Goal: Information Seeking & Learning: Learn about a topic

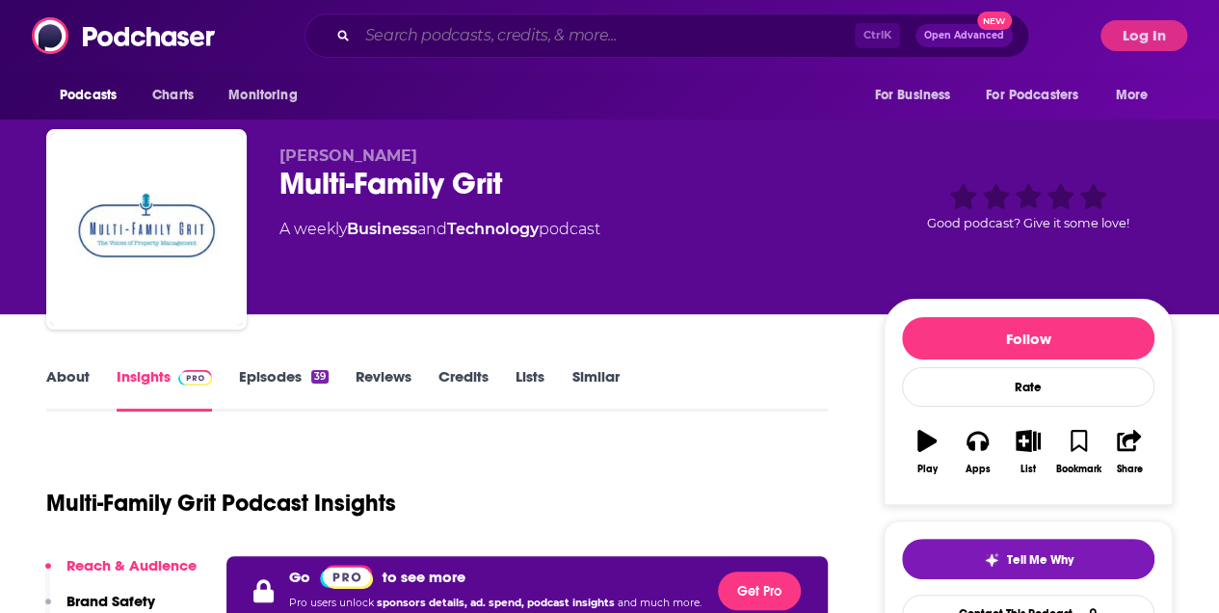
click at [403, 42] on input "Search podcasts, credits, & more..." at bounding box center [606, 35] width 497 height 31
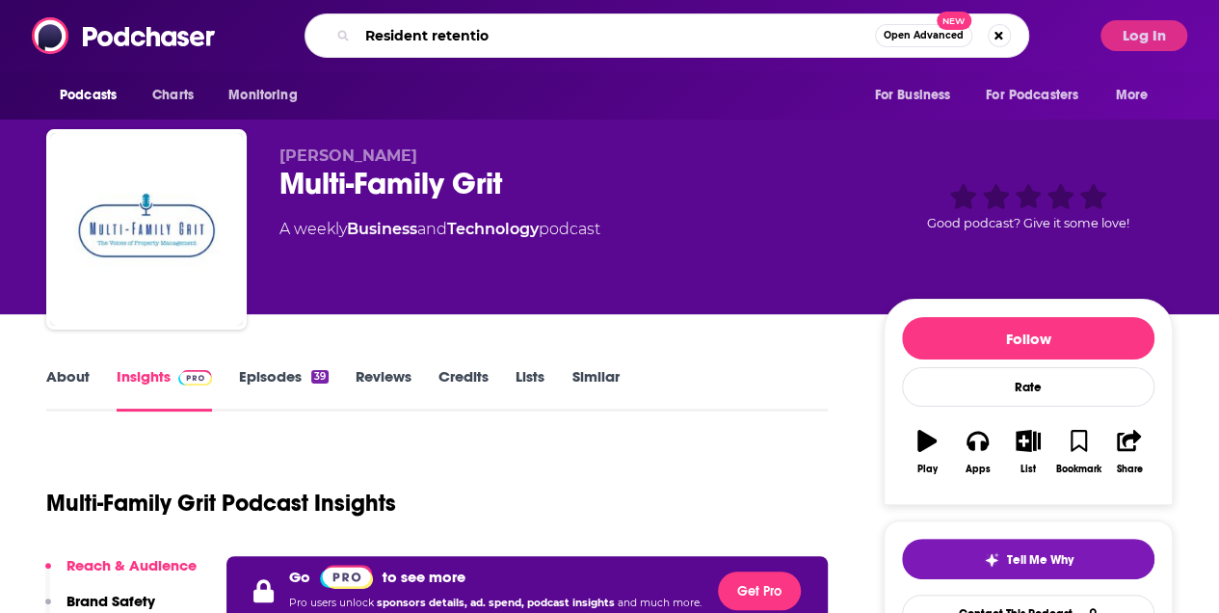
type input "Resident retention"
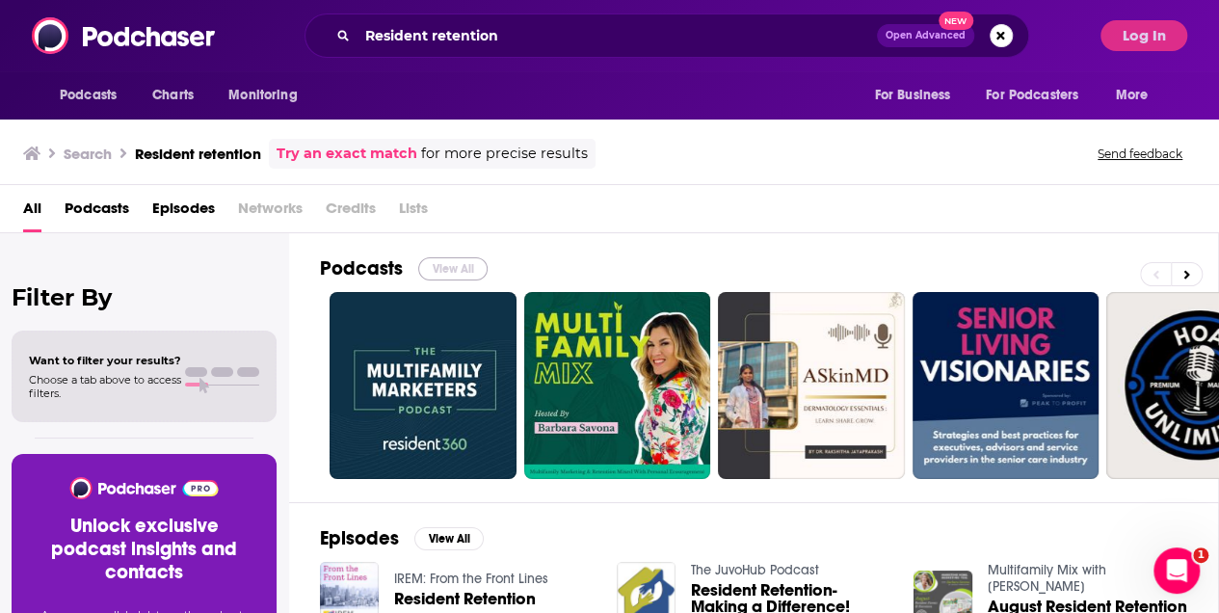
click at [444, 270] on button "View All" at bounding box center [452, 268] width 69 height 23
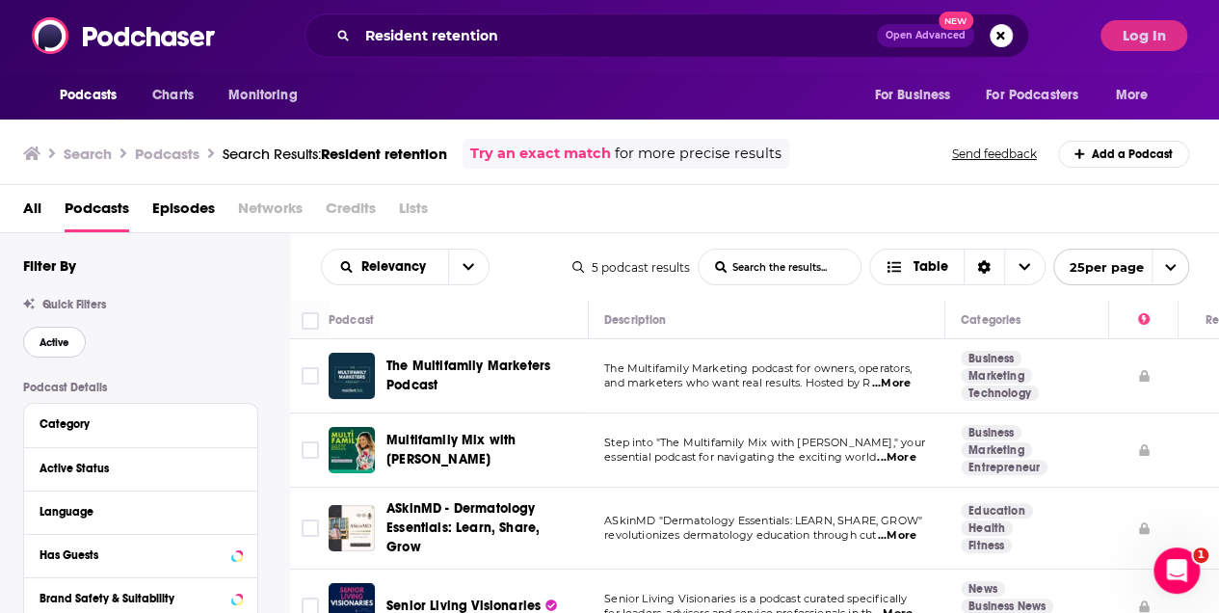
click at [50, 341] on span "Active" at bounding box center [55, 342] width 30 height 11
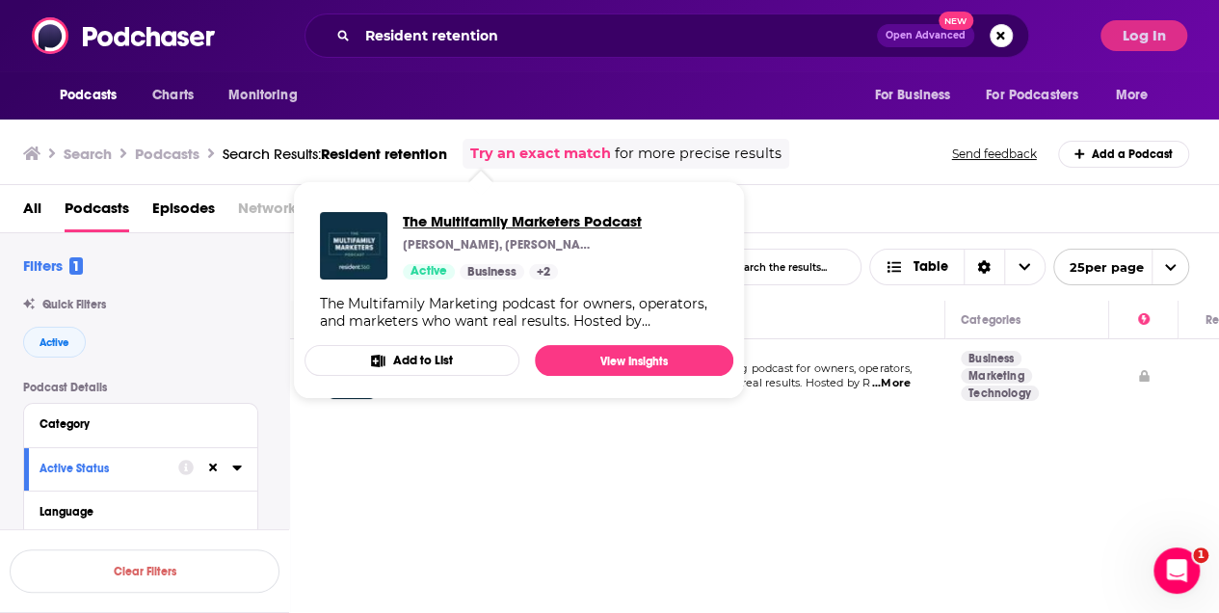
click at [524, 219] on span "The Multifamily Marketers Podcast" at bounding box center [522, 221] width 239 height 18
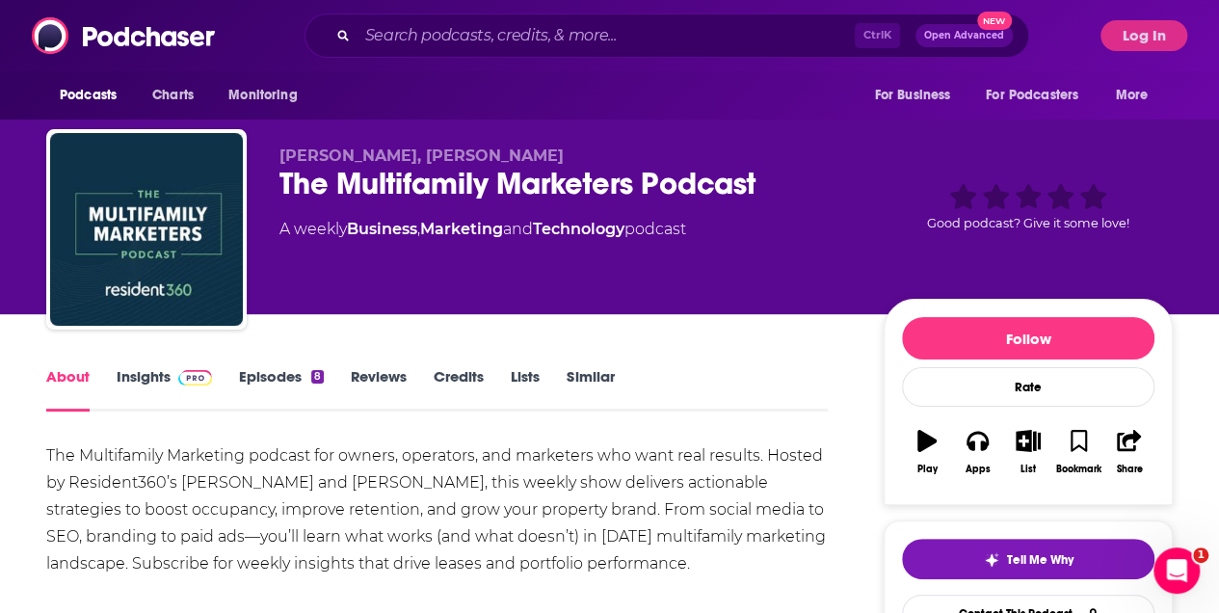
click at [154, 379] on link "Insights" at bounding box center [164, 389] width 95 height 44
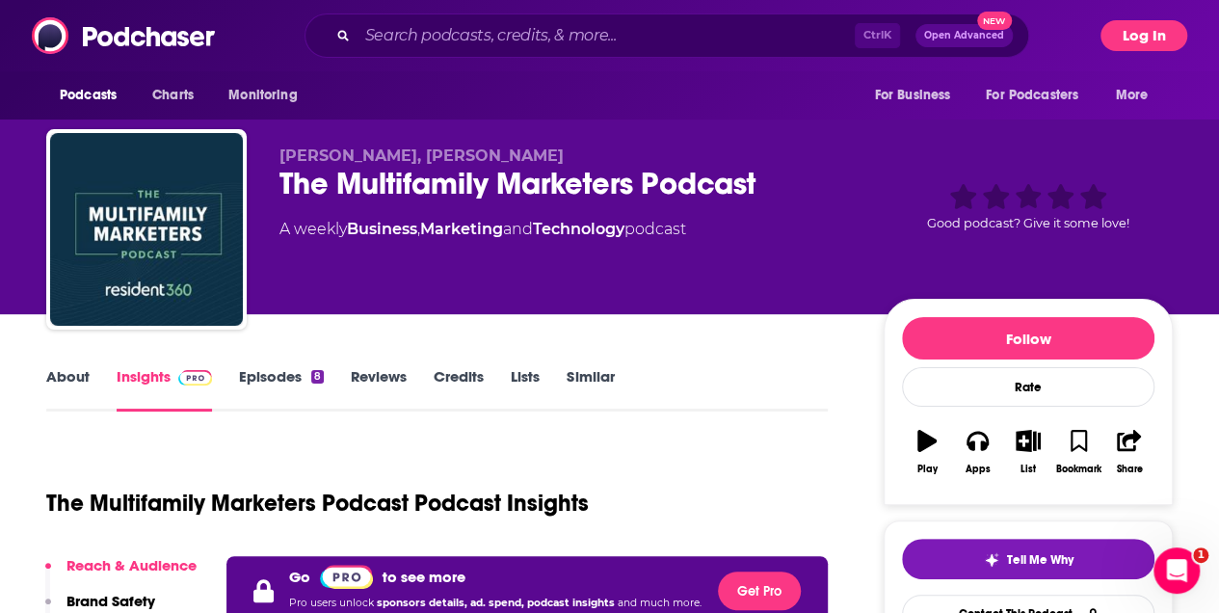
click at [1159, 42] on button "Log In" at bounding box center [1144, 35] width 87 height 31
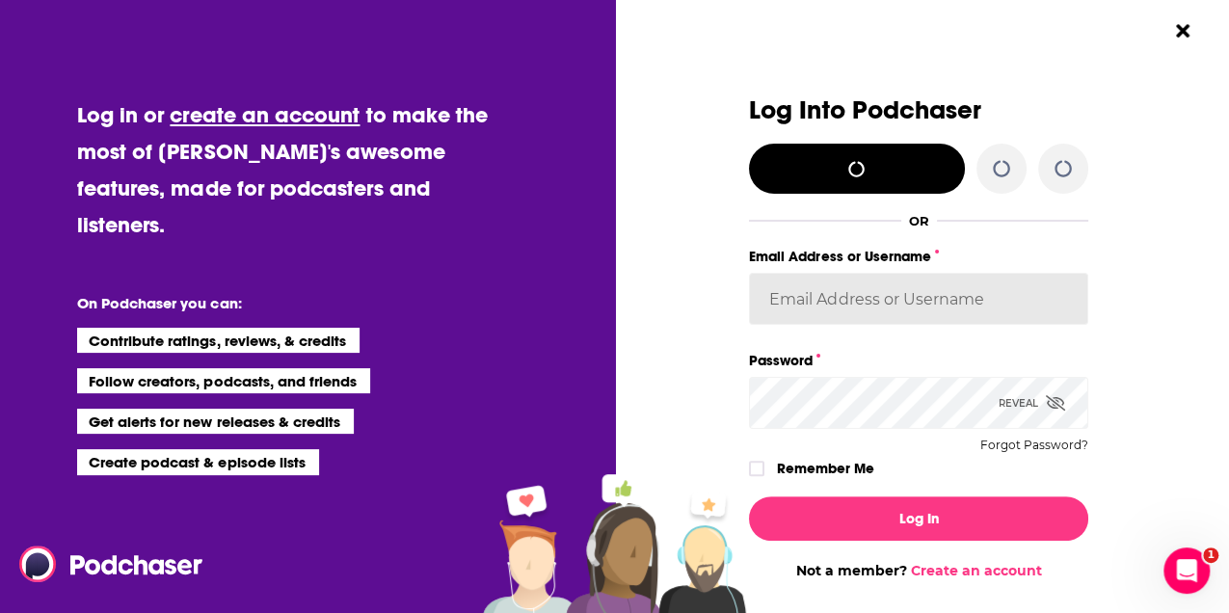
type input "[PERSON_NAME][EMAIL_ADDRESS][PERSON_NAME][DOMAIN_NAME]"
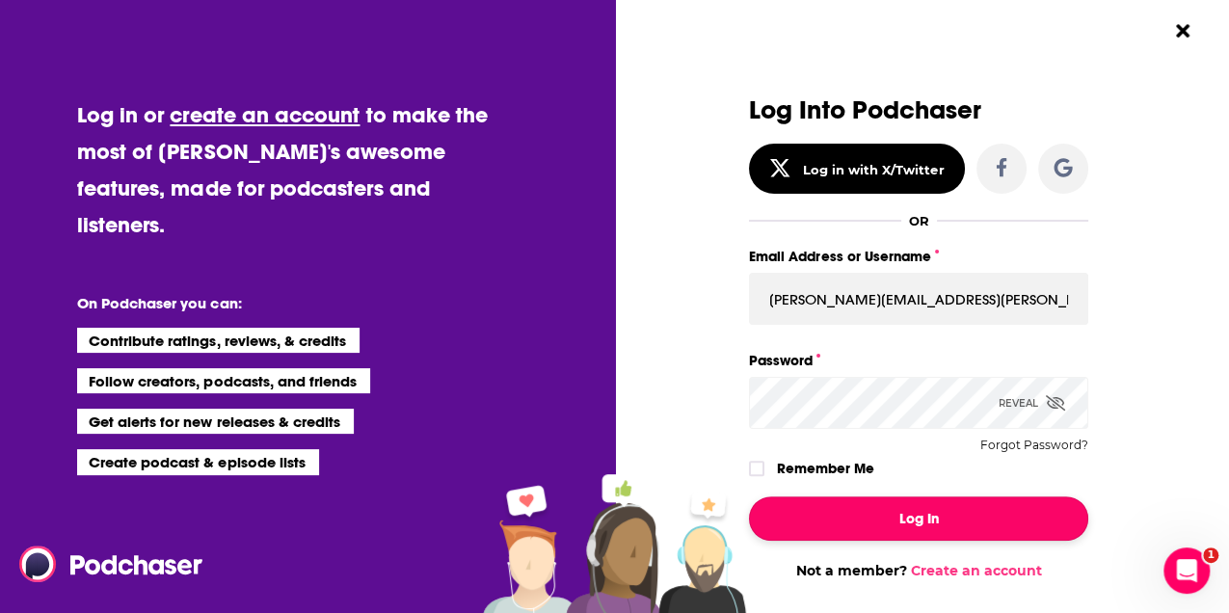
click at [923, 529] on button "Log In" at bounding box center [918, 518] width 339 height 44
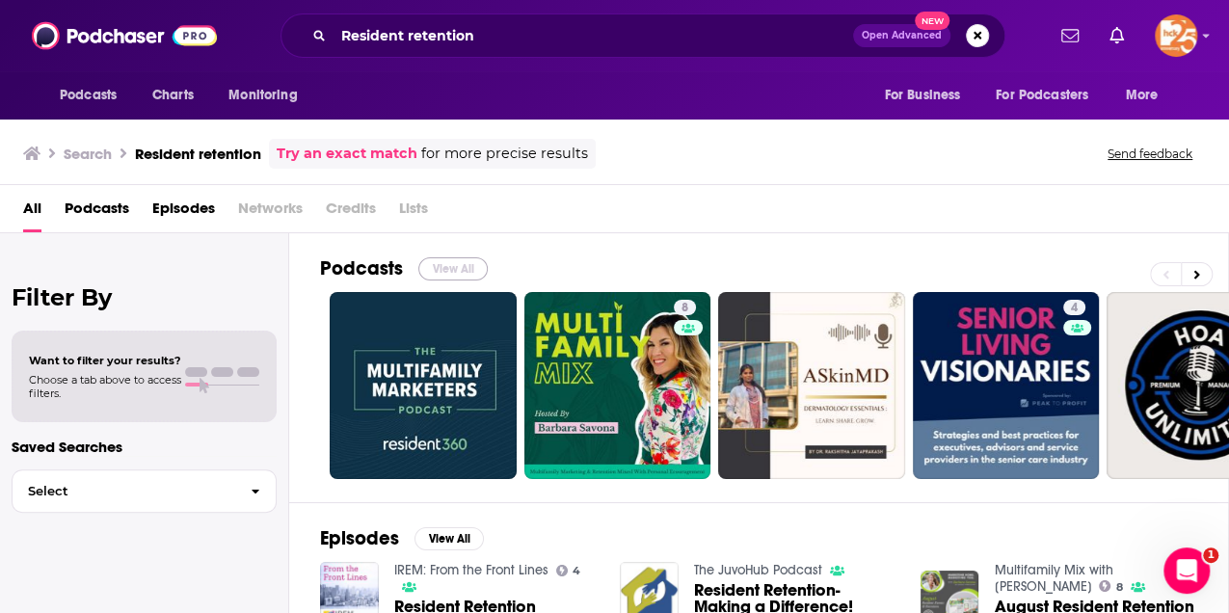
click at [453, 270] on button "View All" at bounding box center [452, 268] width 69 height 23
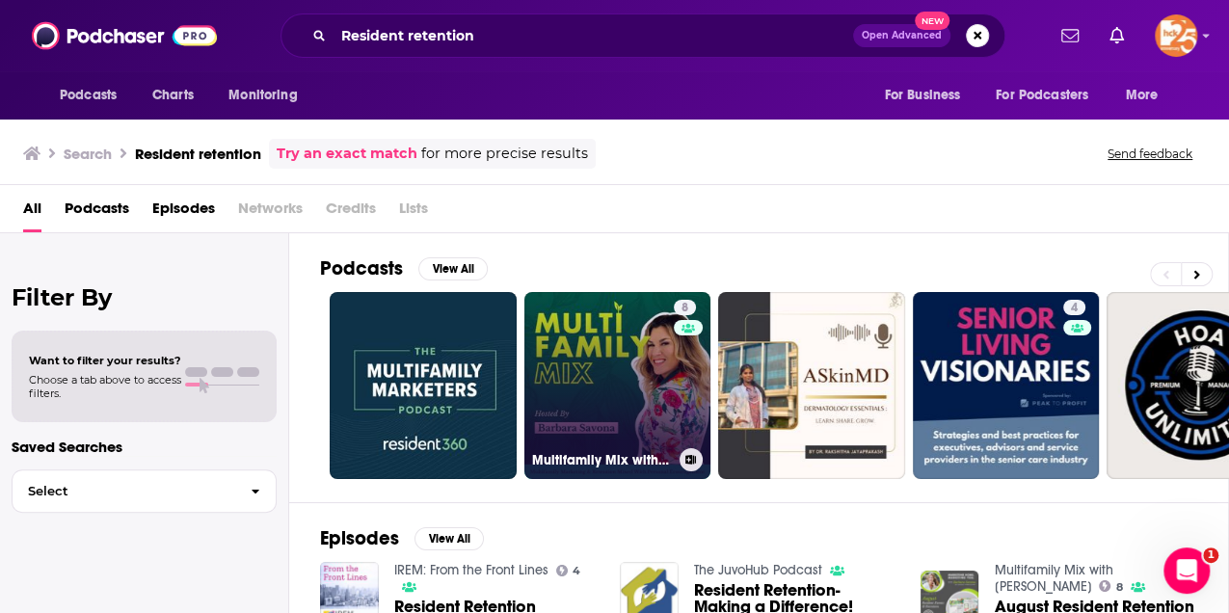
click at [628, 368] on link "8 Multifamily Mix with [PERSON_NAME]" at bounding box center [617, 385] width 187 height 187
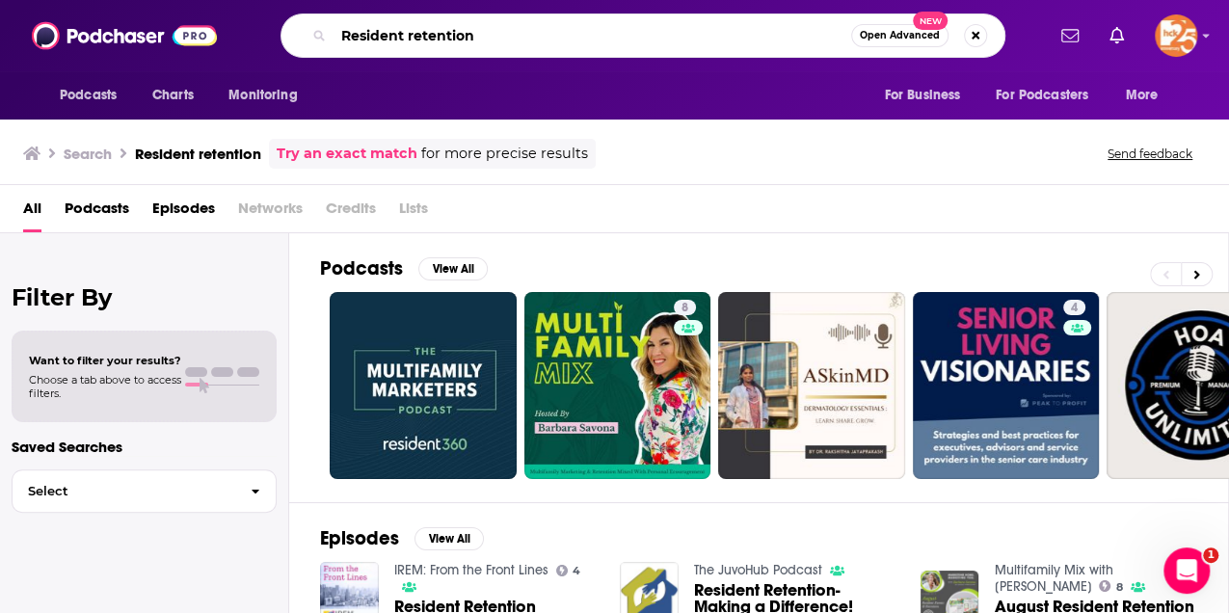
drag, startPoint x: 488, startPoint y: 40, endPoint x: 285, endPoint y: 23, distance: 203.1
click at [285, 23] on div "Resident retention Open Advanced New" at bounding box center [642, 35] width 725 height 44
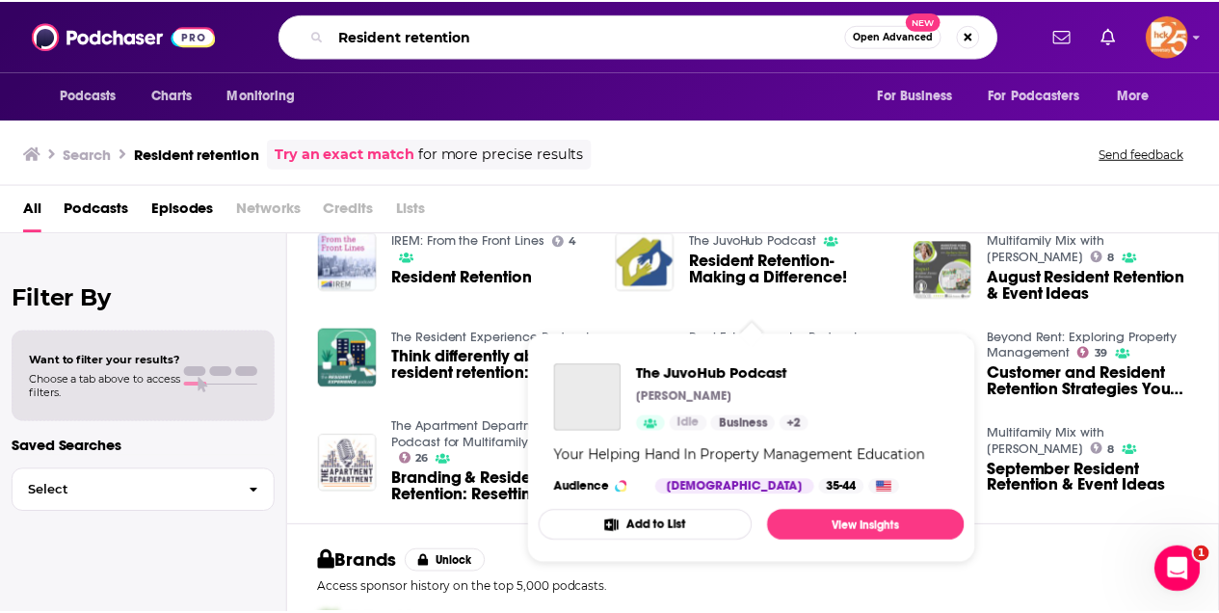
scroll to position [256, 0]
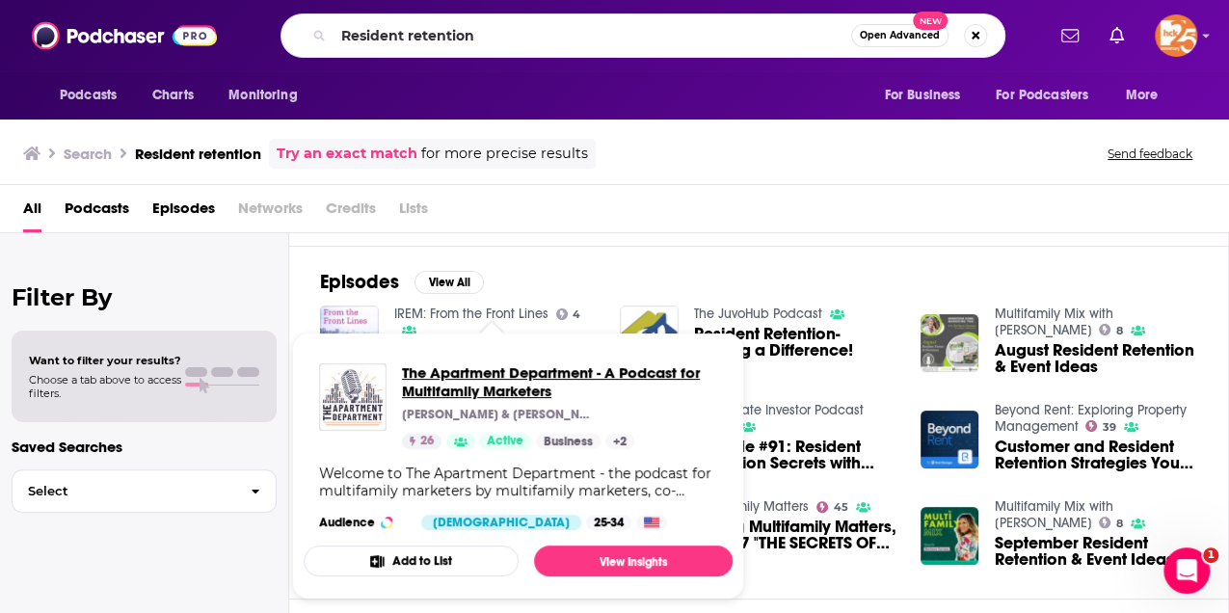
click at [509, 374] on span "The Apartment Department - A Podcast for Multifamily Marketers" at bounding box center [559, 381] width 315 height 37
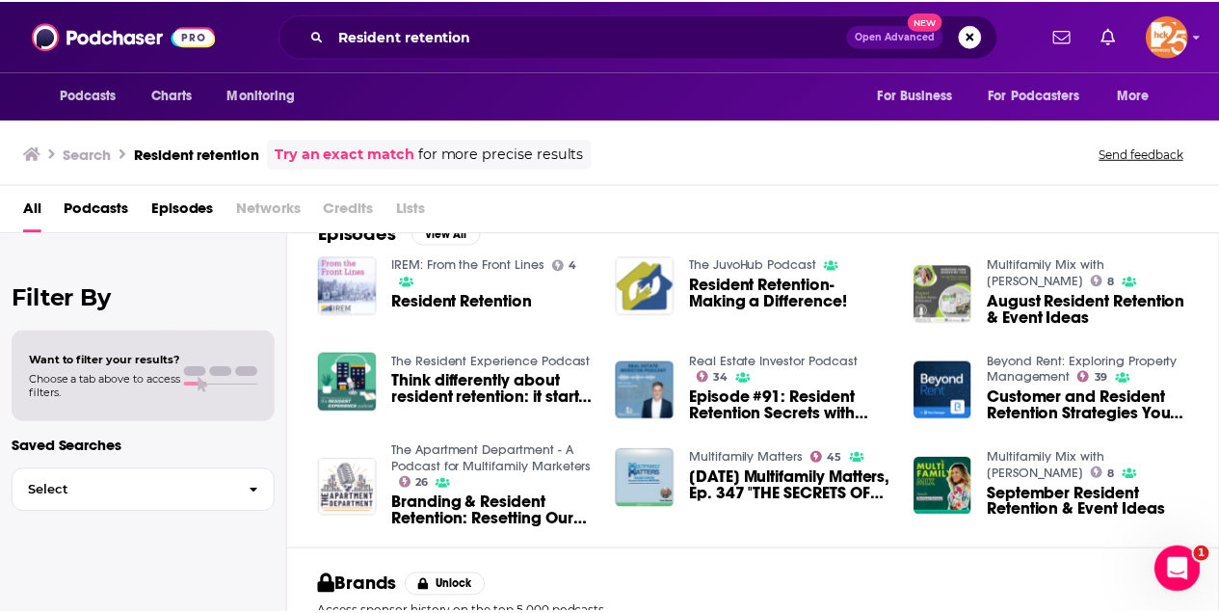
scroll to position [321, 0]
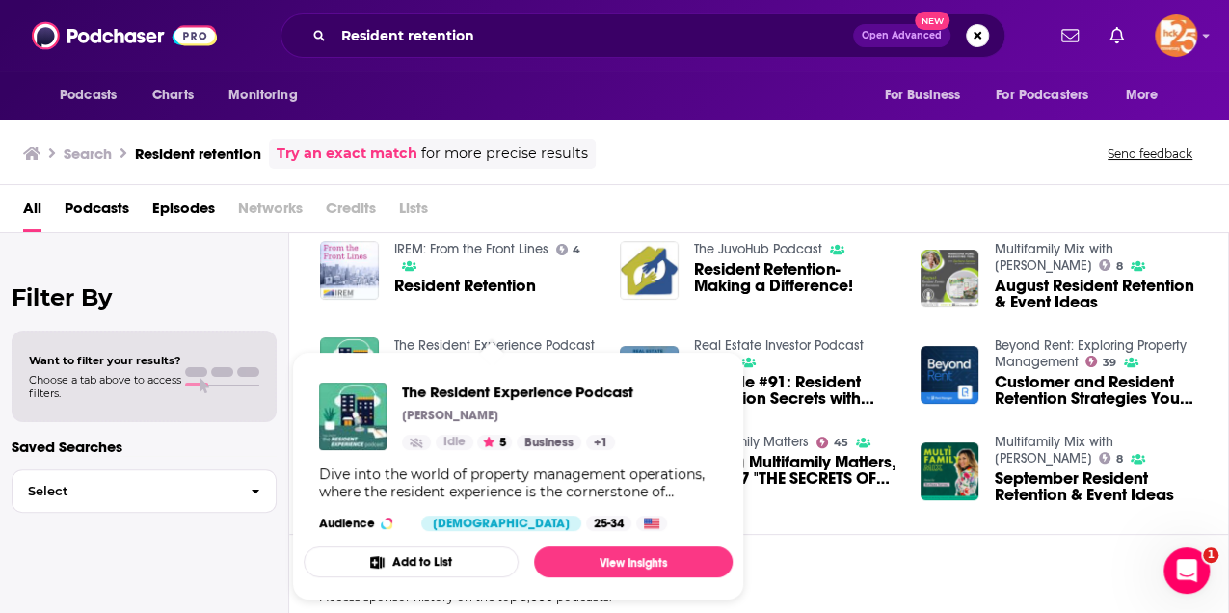
click at [484, 338] on link "The Resident Experience Podcast" at bounding box center [494, 345] width 200 height 16
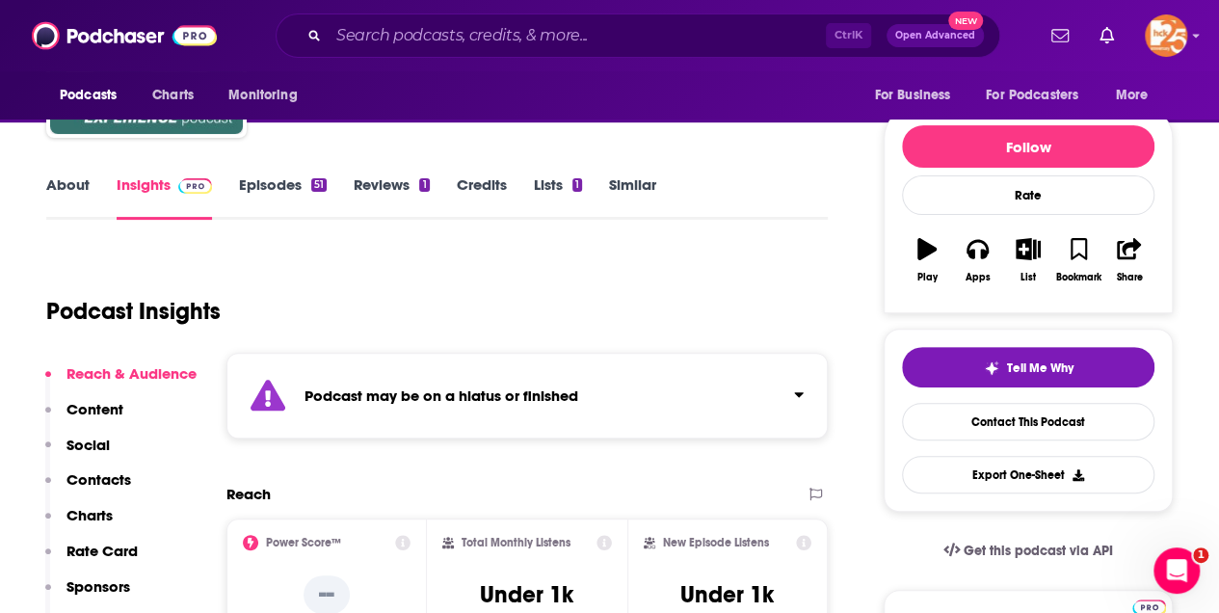
scroll to position [193, 0]
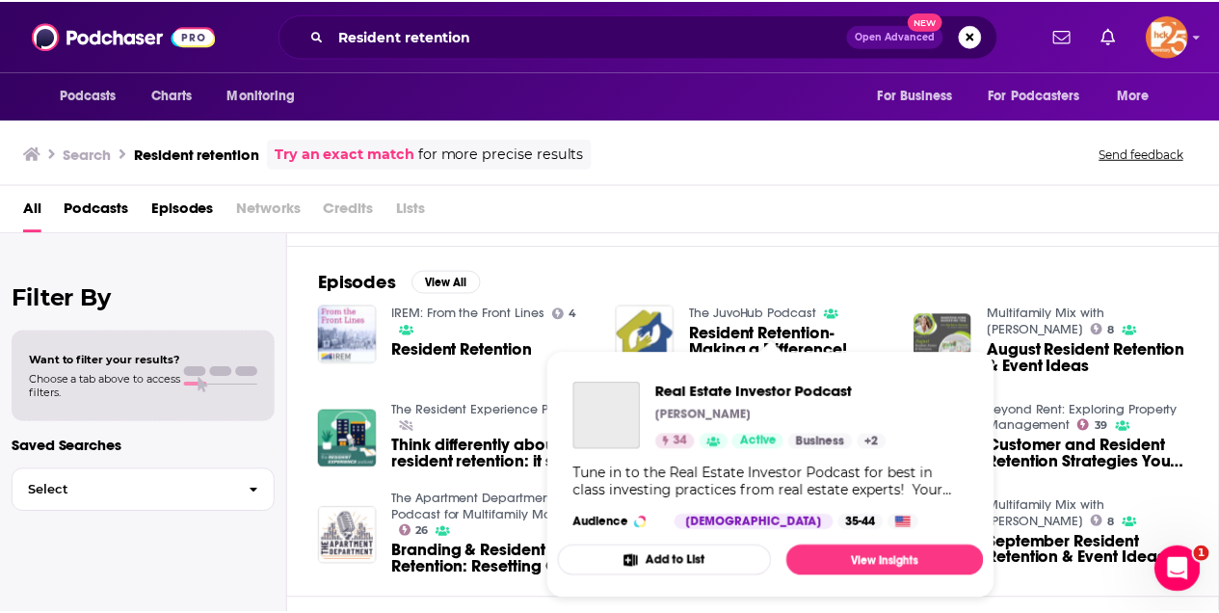
scroll to position [386, 0]
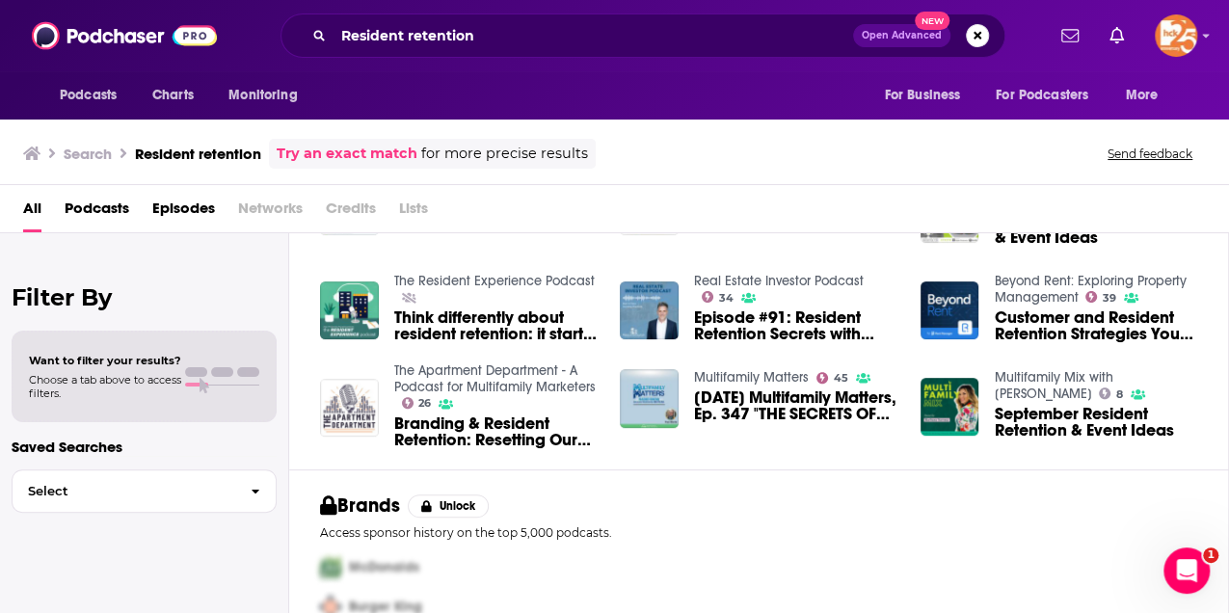
click at [790, 274] on link "Real Estate Investor Podcast" at bounding box center [779, 281] width 170 height 16
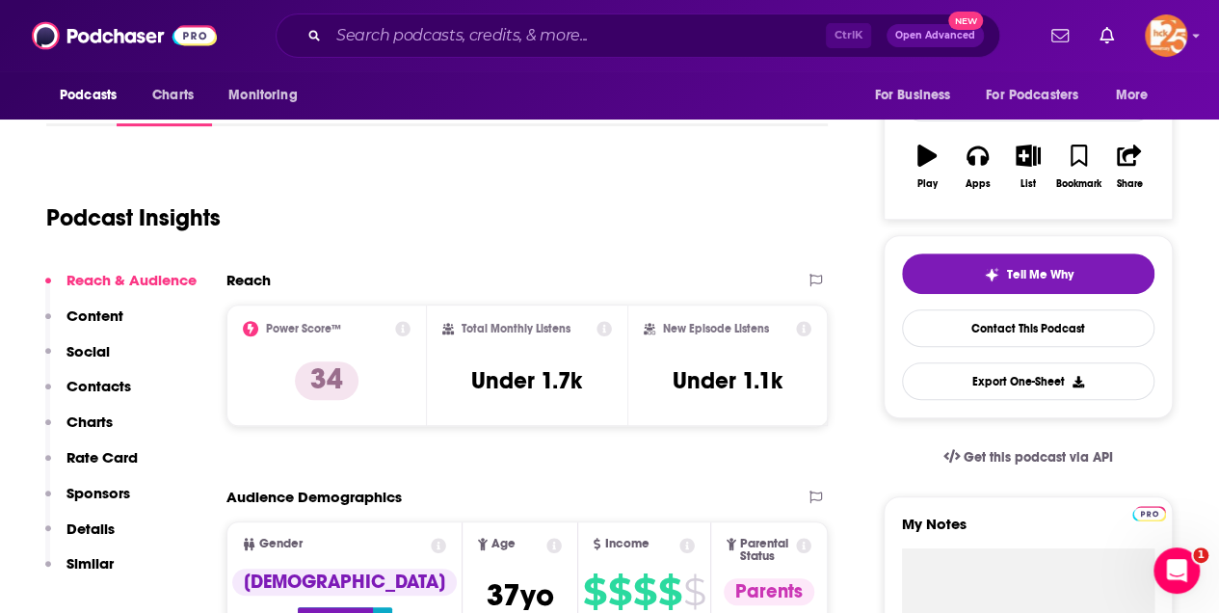
scroll to position [321, 0]
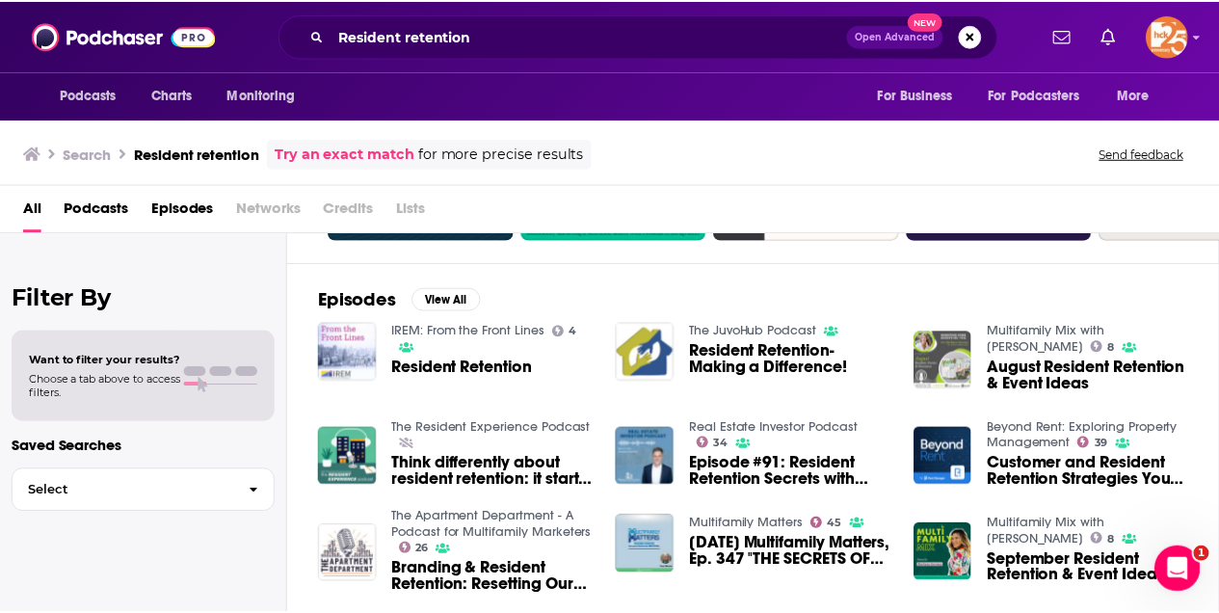
scroll to position [256, 0]
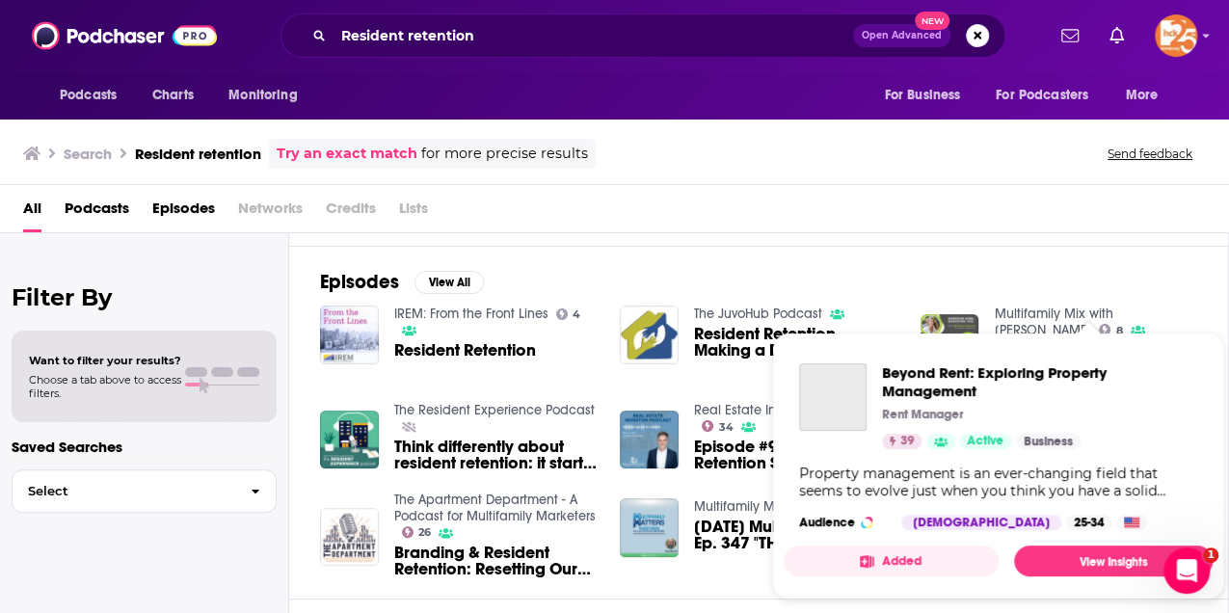
click at [1056, 412] on div "Rent Manager" at bounding box center [1039, 414] width 315 height 15
click at [1018, 376] on span "Beyond Rent: Exploring Property Management" at bounding box center [1039, 381] width 315 height 37
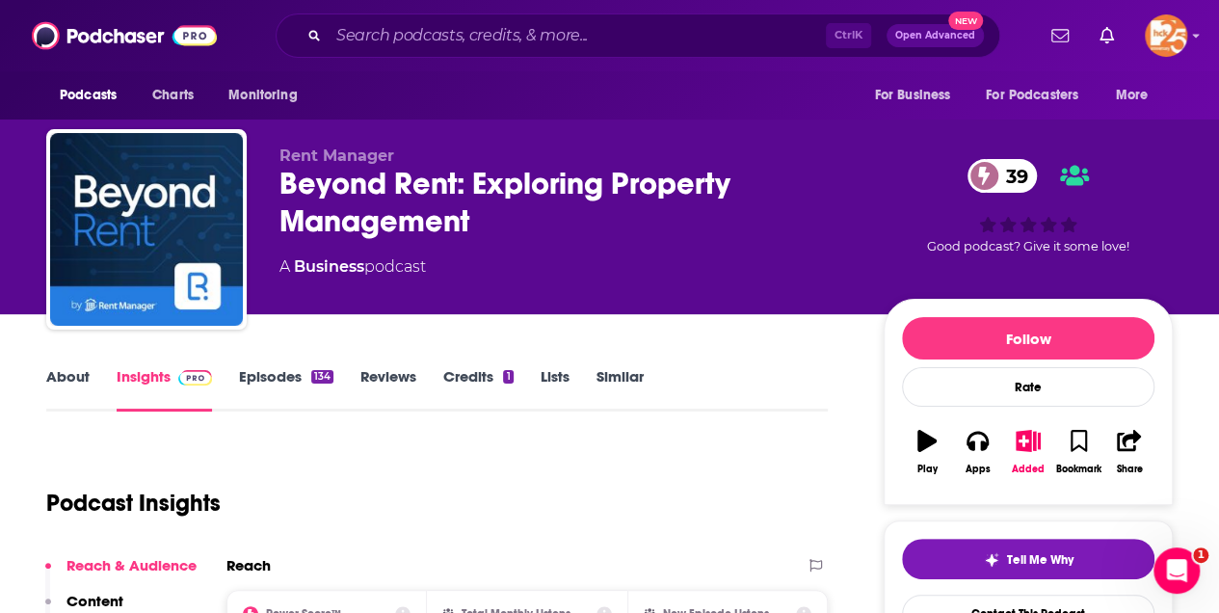
click at [67, 374] on link "About" at bounding box center [67, 389] width 43 height 44
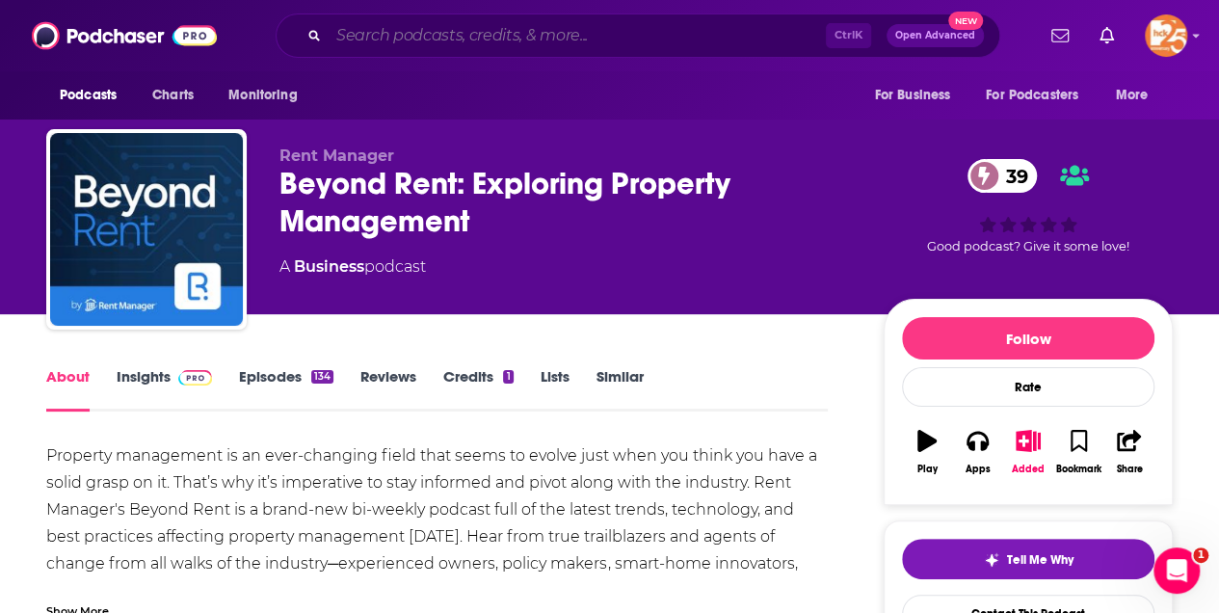
click at [382, 27] on input "Search podcasts, credits, & more..." at bounding box center [577, 35] width 497 height 31
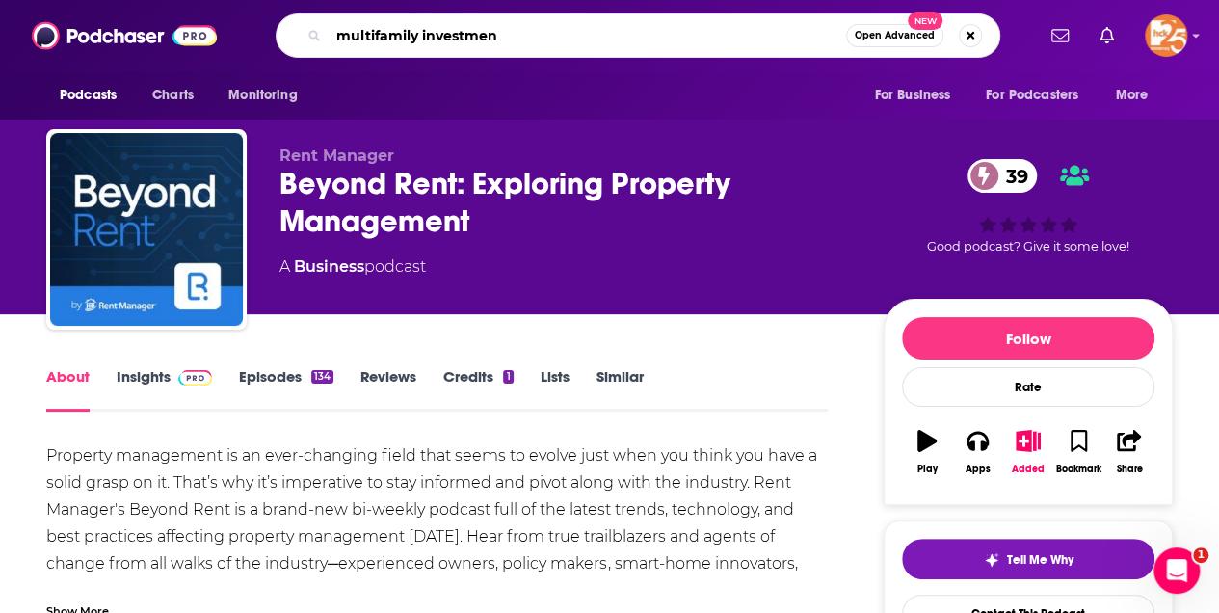
type input "multifamily investment"
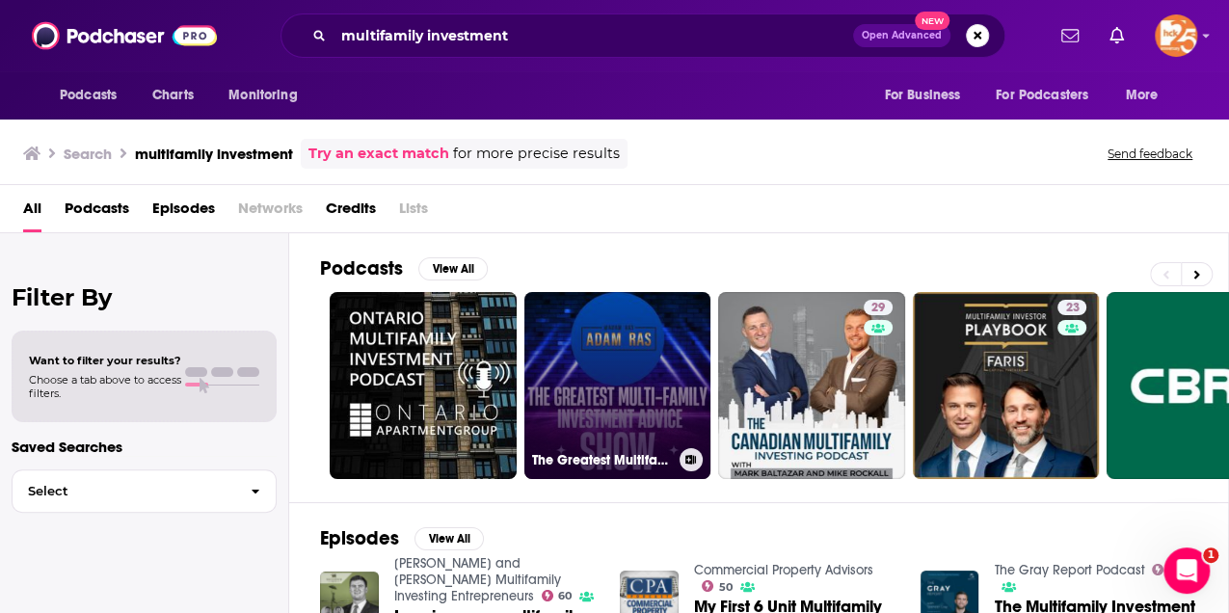
click at [622, 321] on link "The Greatest Multifamily Investment Advice SHOW" at bounding box center [617, 385] width 187 height 187
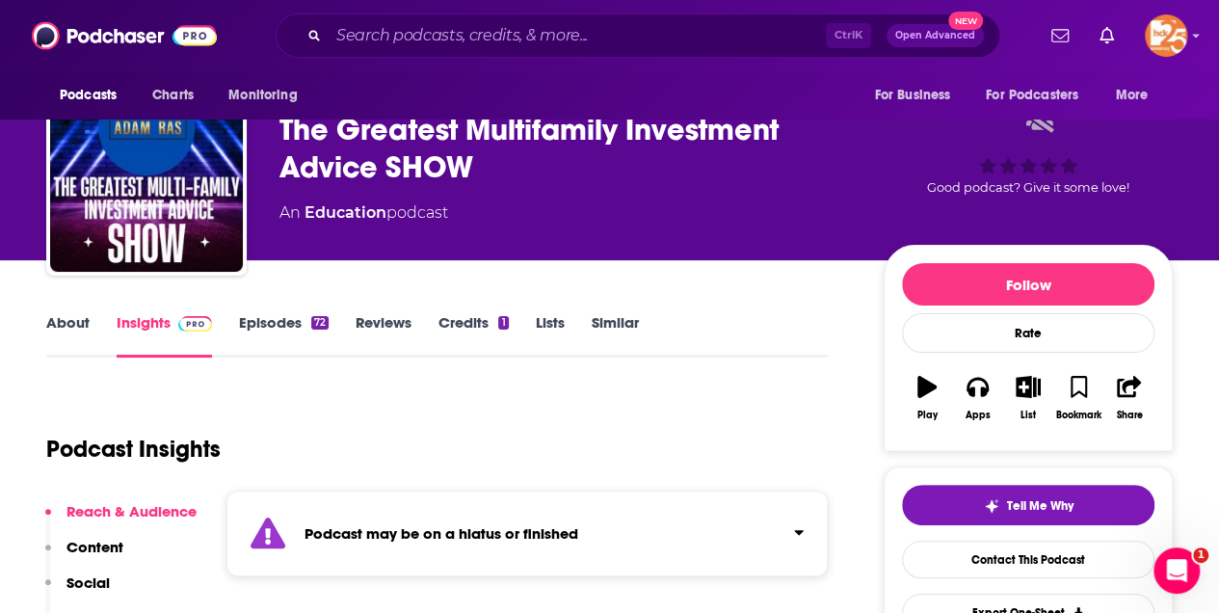
scroll to position [256, 0]
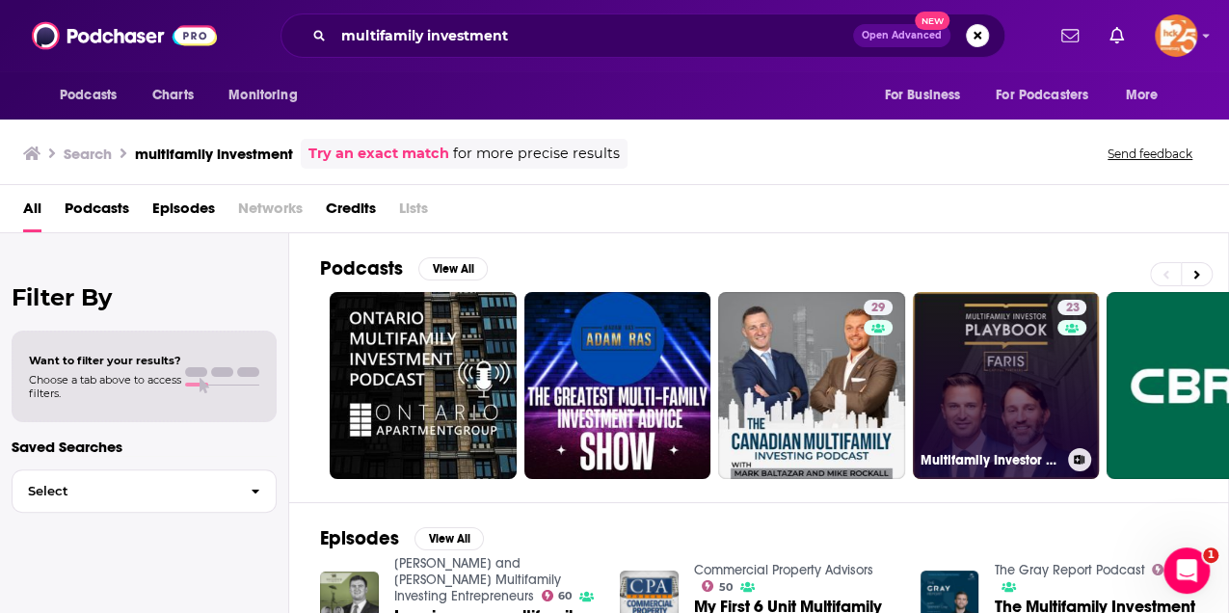
click at [1006, 353] on link "23 Multifamily Investor Playbook" at bounding box center [1006, 385] width 187 height 187
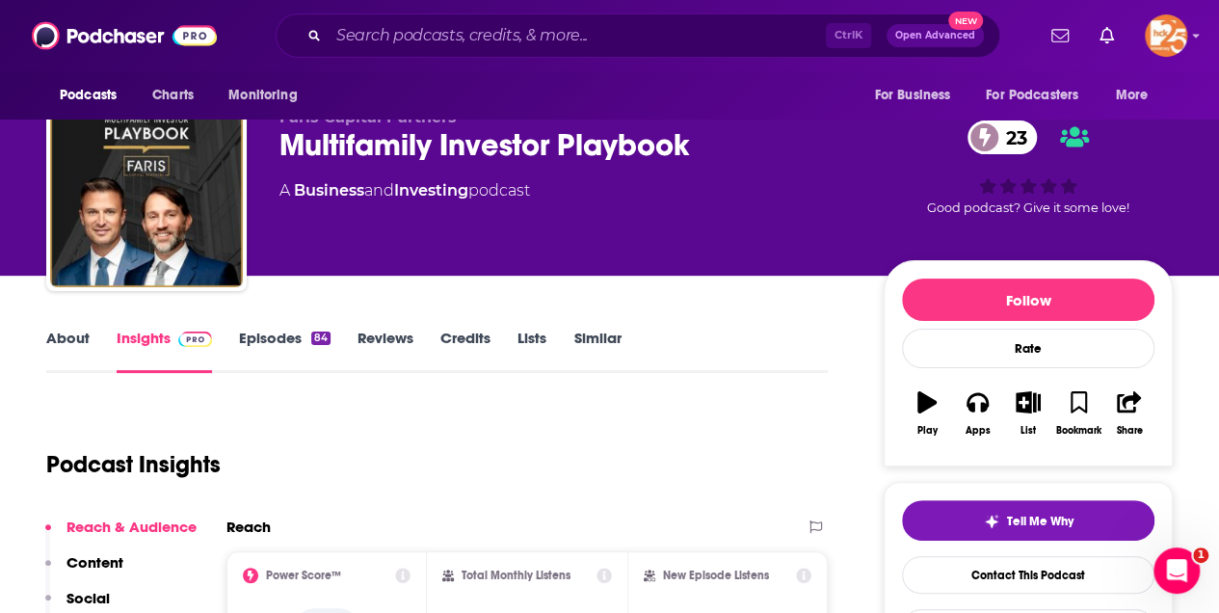
scroll to position [193, 0]
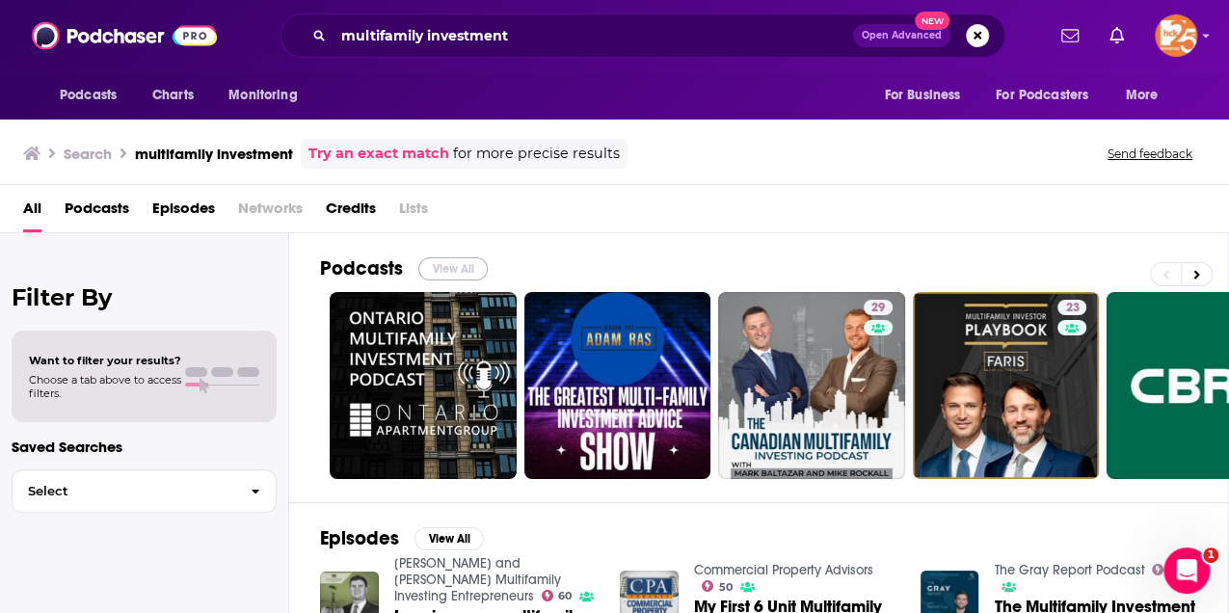
click at [467, 257] on button "View All" at bounding box center [452, 268] width 69 height 23
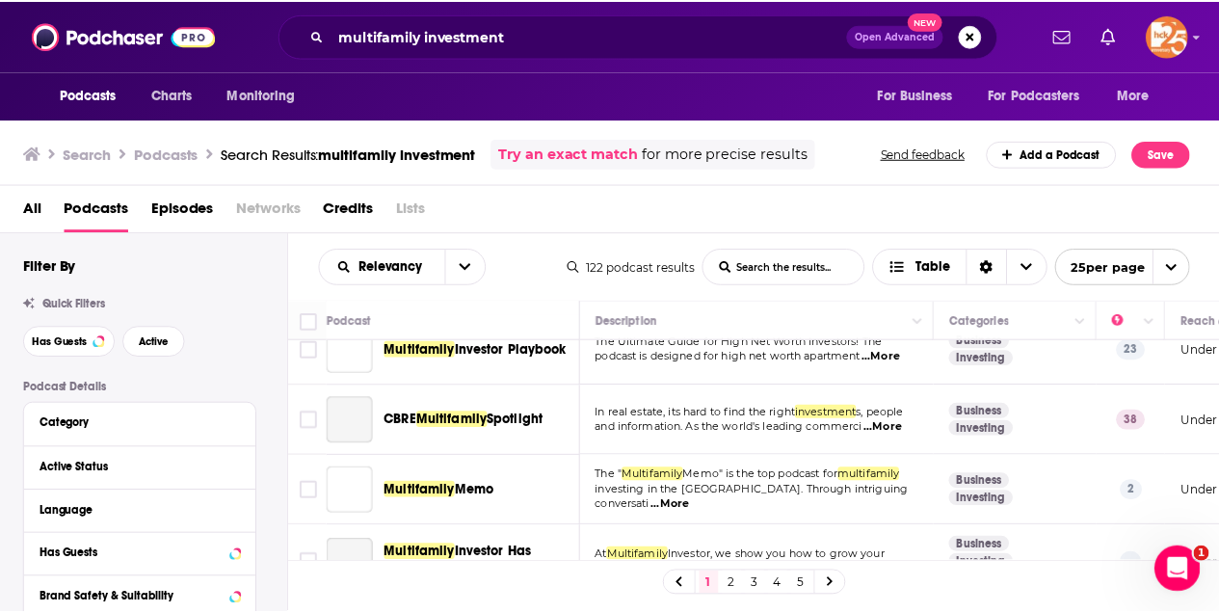
scroll to position [256, 0]
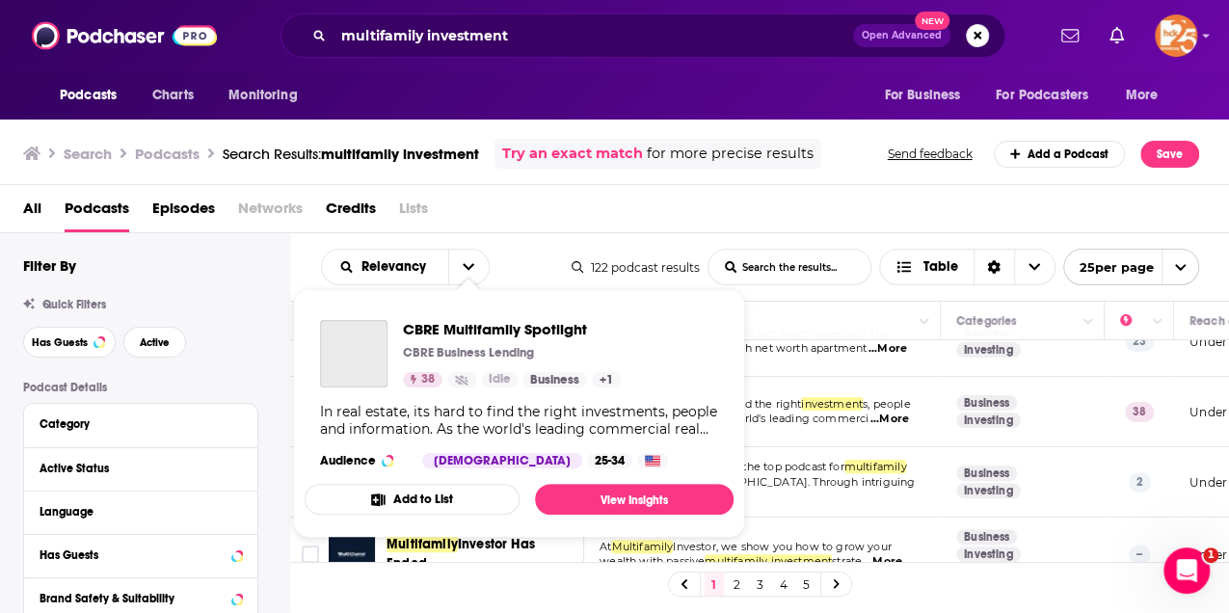
click at [484, 397] on div "Podcasts Charts Monitoring multifamily investment Open Advanced New For Busines…" at bounding box center [614, 306] width 1229 height 613
click at [470, 323] on span "CBRE Multifamily Spotlight" at bounding box center [512, 329] width 218 height 18
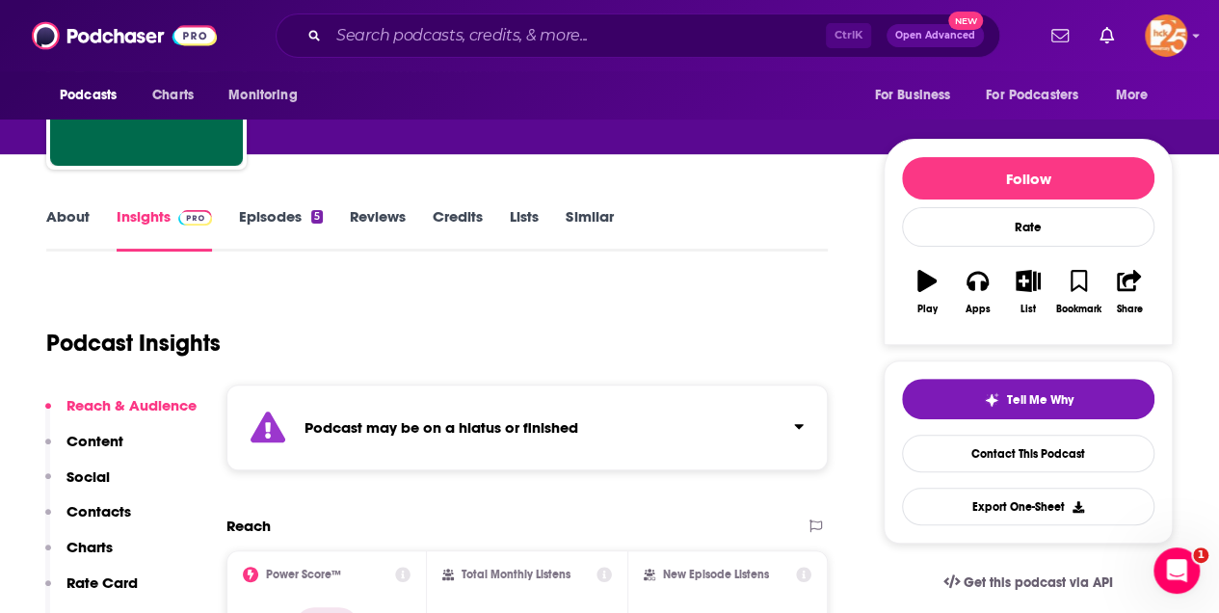
scroll to position [193, 0]
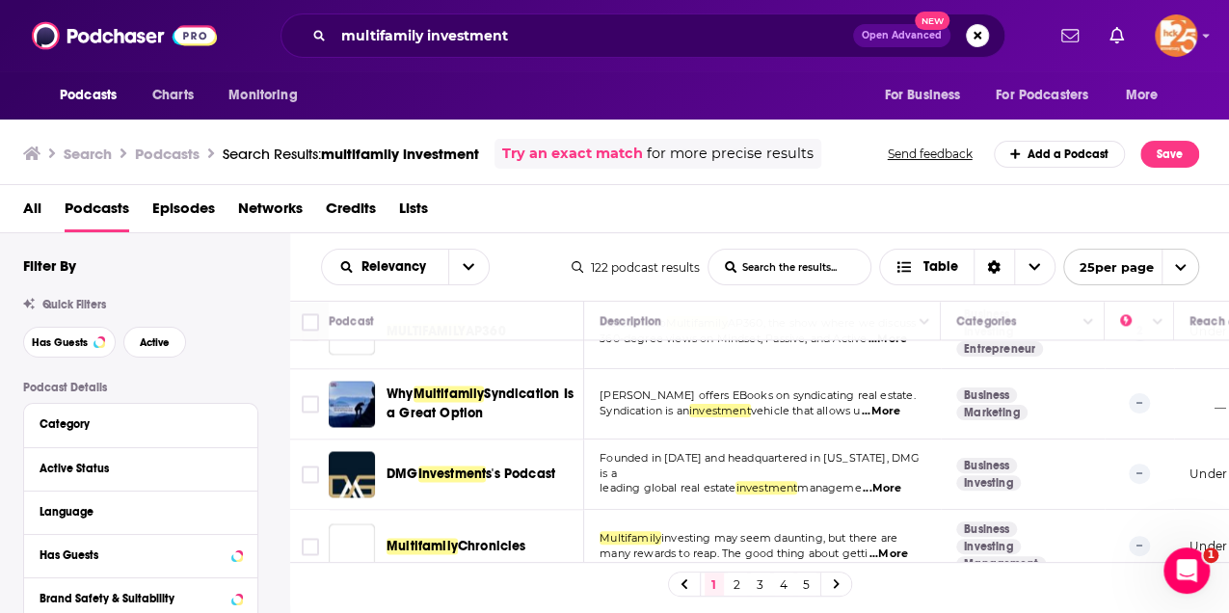
scroll to position [1584, 0]
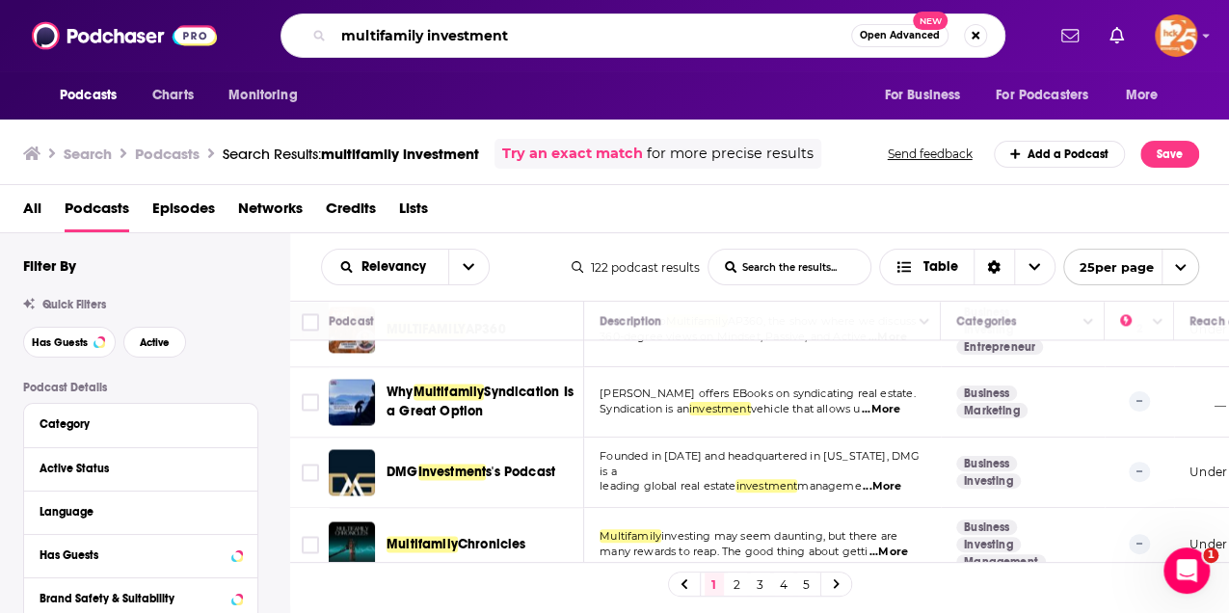
drag, startPoint x: 517, startPoint y: 37, endPoint x: 344, endPoint y: 35, distance: 172.5
click at [344, 35] on input "multifamily investment" at bounding box center [592, 35] width 518 height 31
type input "housing investment"
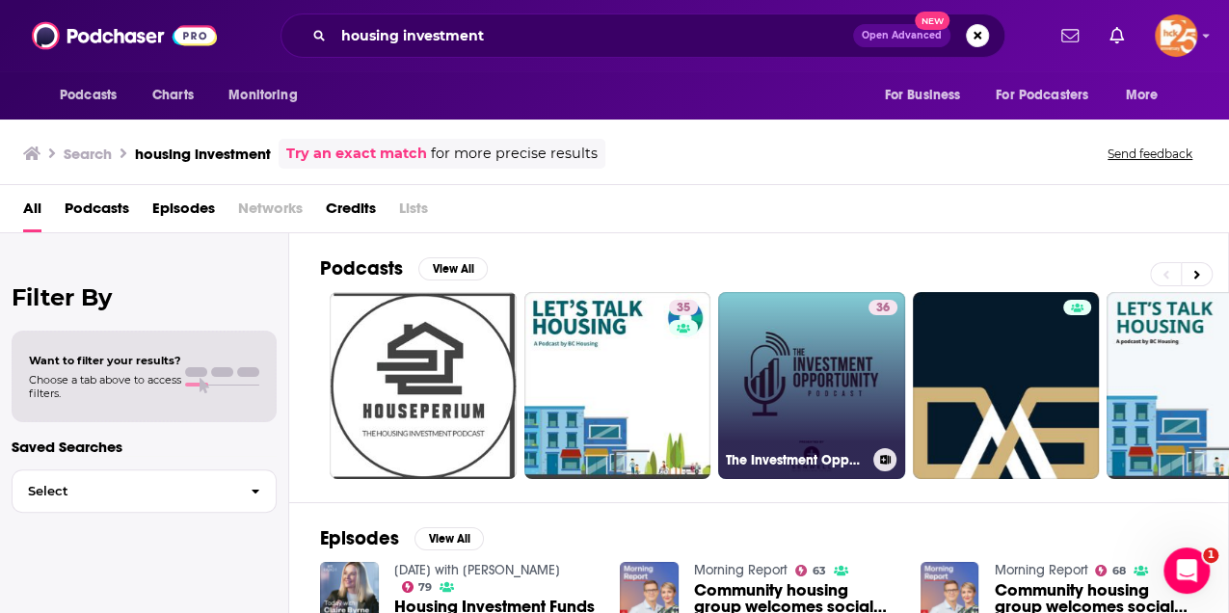
click at [798, 390] on link "36 The Investment Opportunity Podcast" at bounding box center [811, 385] width 187 height 187
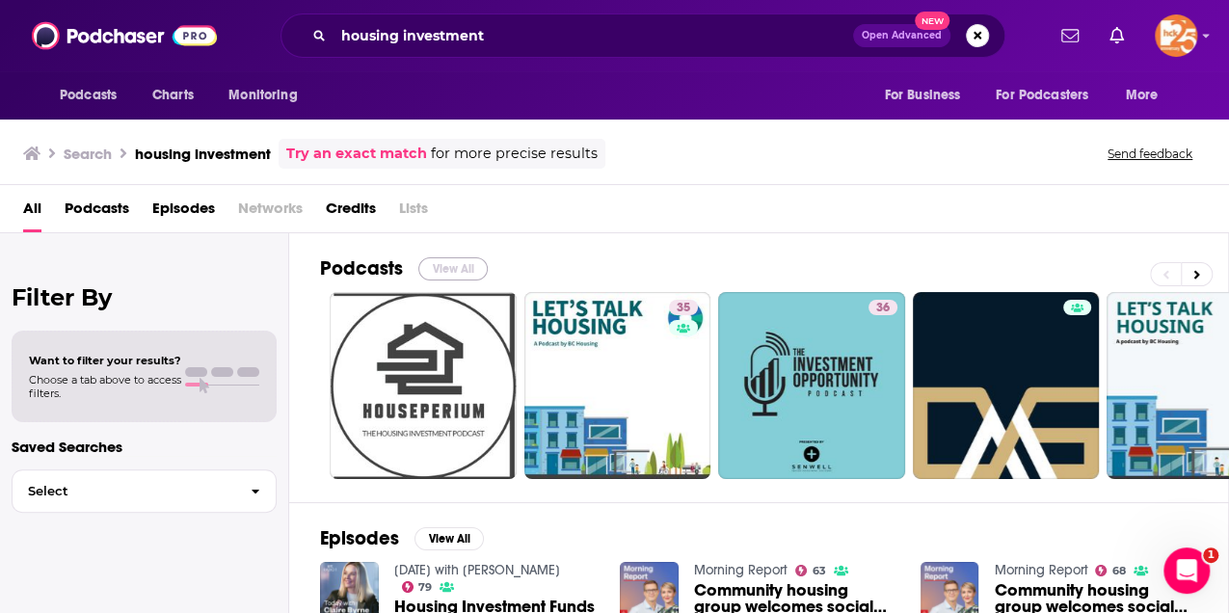
click at [455, 266] on button "View All" at bounding box center [452, 268] width 69 height 23
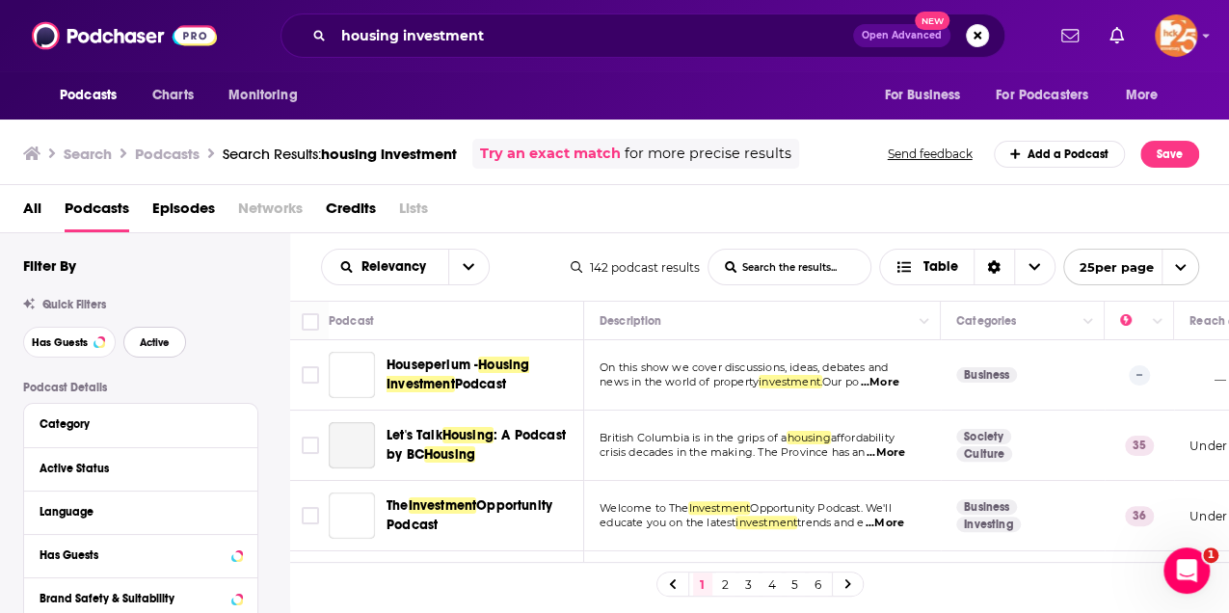
click at [166, 345] on span "Active" at bounding box center [155, 342] width 30 height 11
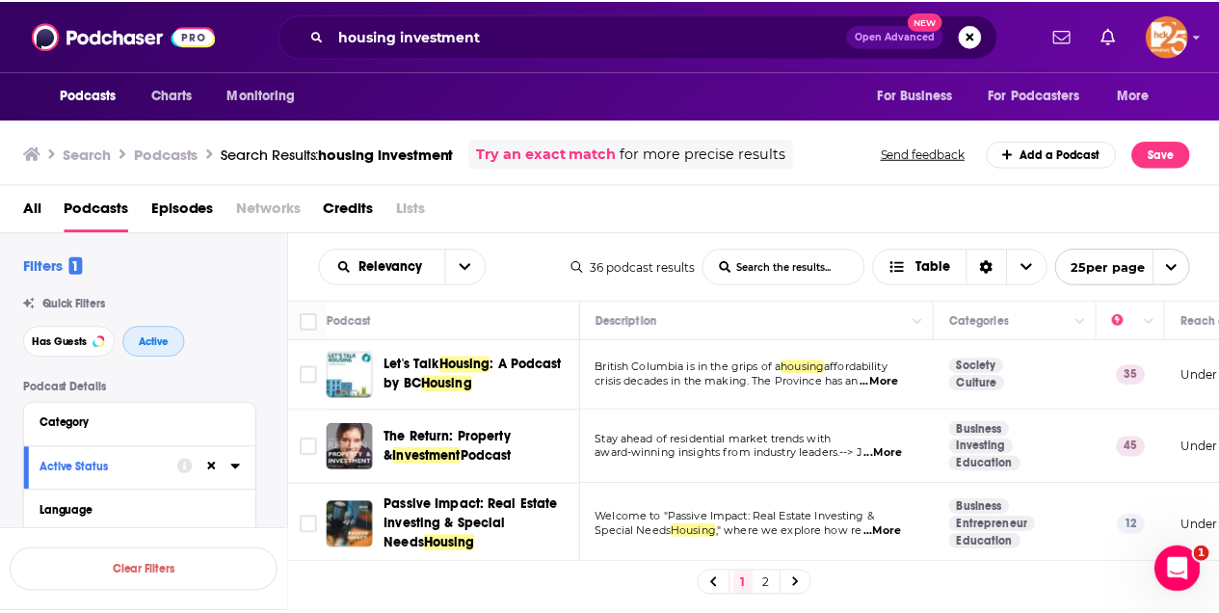
scroll to position [64, 0]
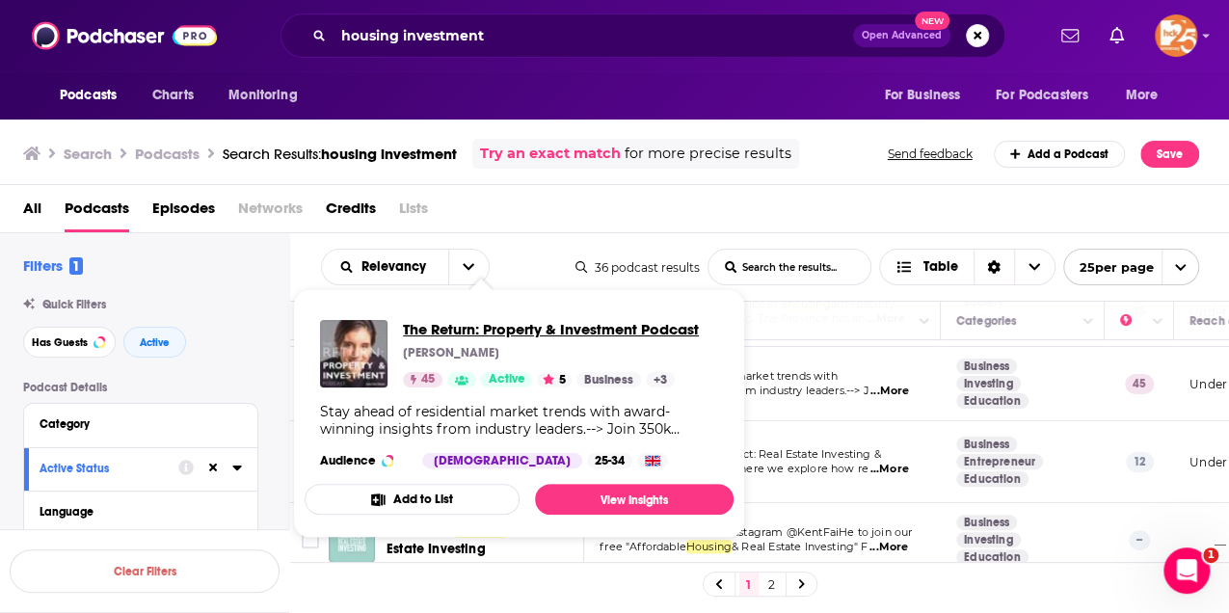
click at [443, 332] on span "The Return: Property & Investment Podcast" at bounding box center [551, 329] width 296 height 18
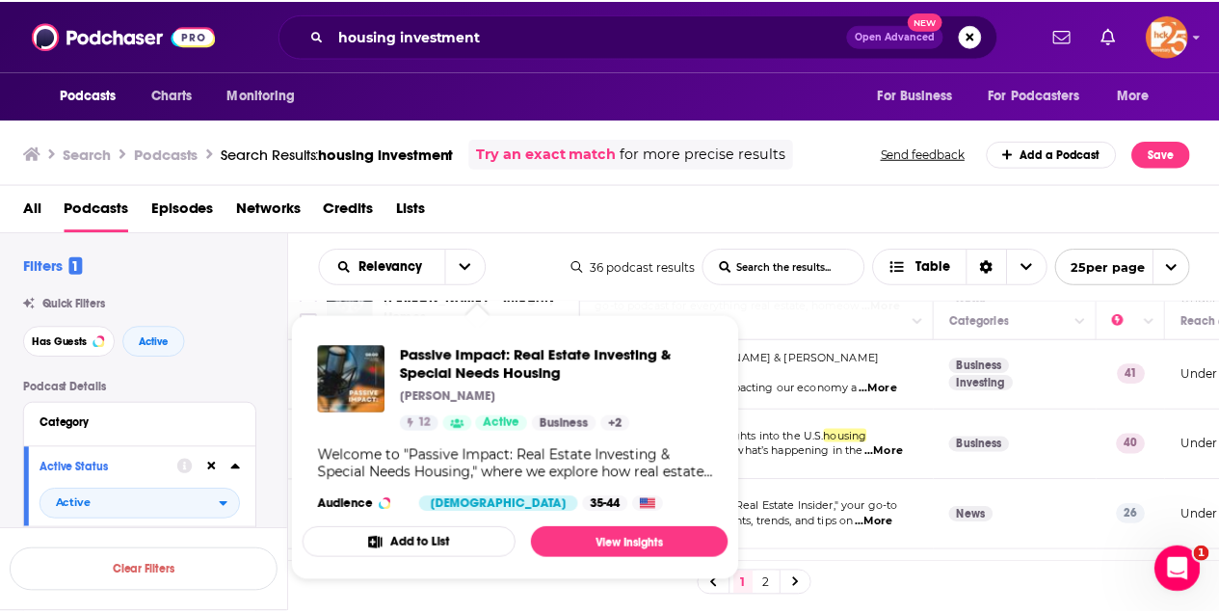
scroll to position [386, 0]
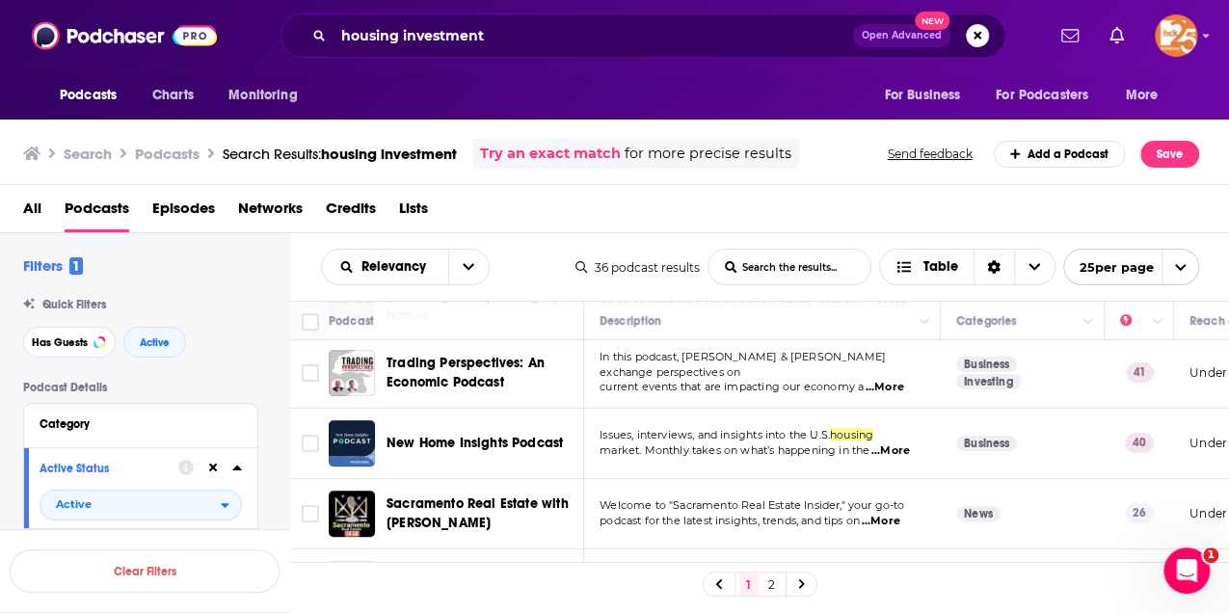
click at [898, 380] on span "...More" at bounding box center [885, 387] width 39 height 15
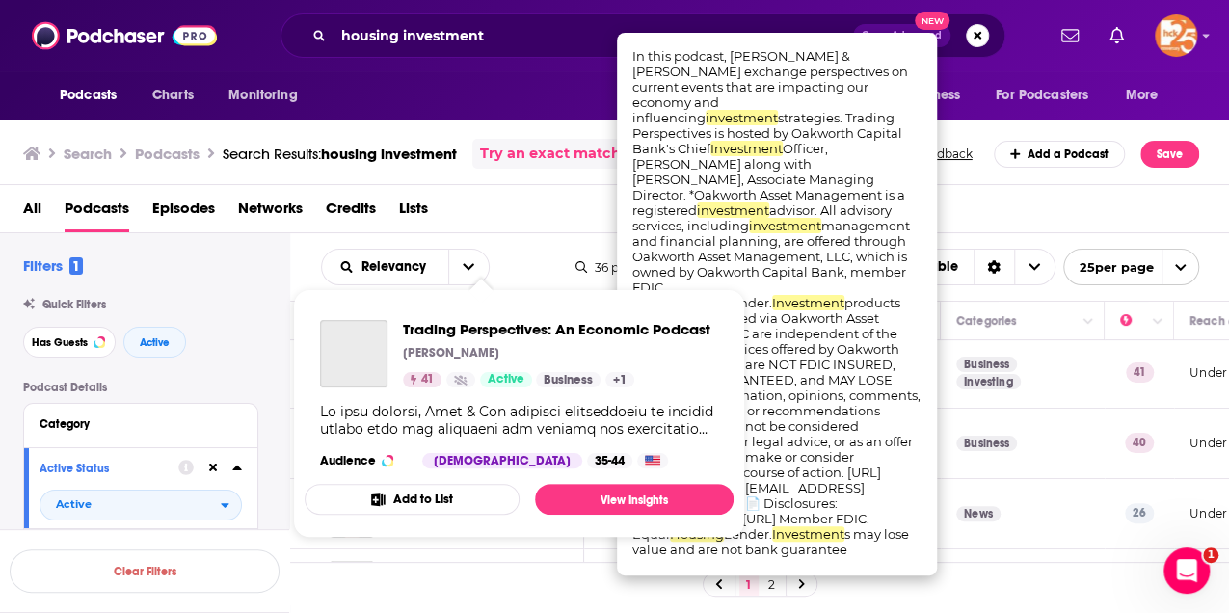
click at [399, 360] on div "Trading Perspectives: An Economic Podcast [PERSON_NAME] 41 Active Business + 1" at bounding box center [515, 353] width 390 height 67
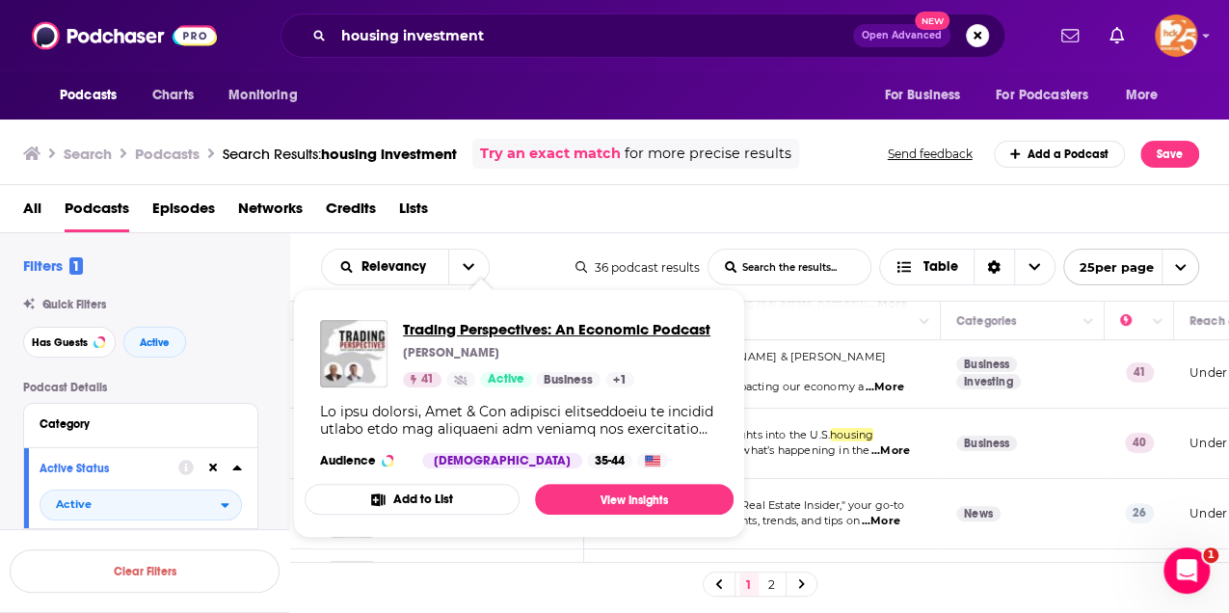
click at [420, 335] on span "Trading Perspectives: An Economic Podcast" at bounding box center [556, 329] width 307 height 18
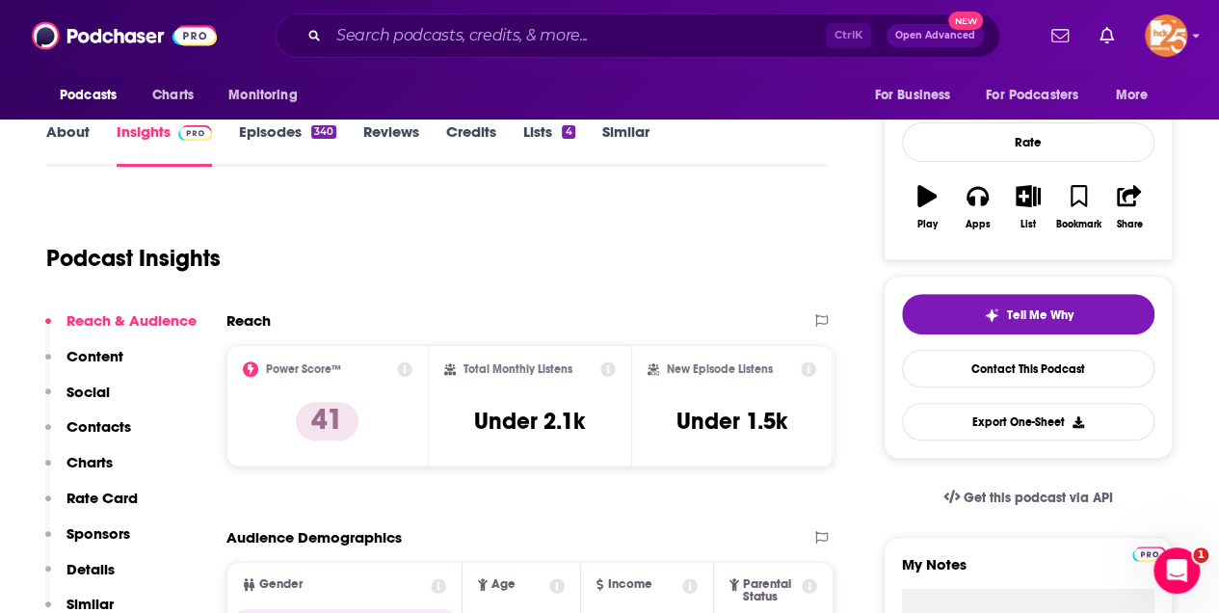
scroll to position [321, 0]
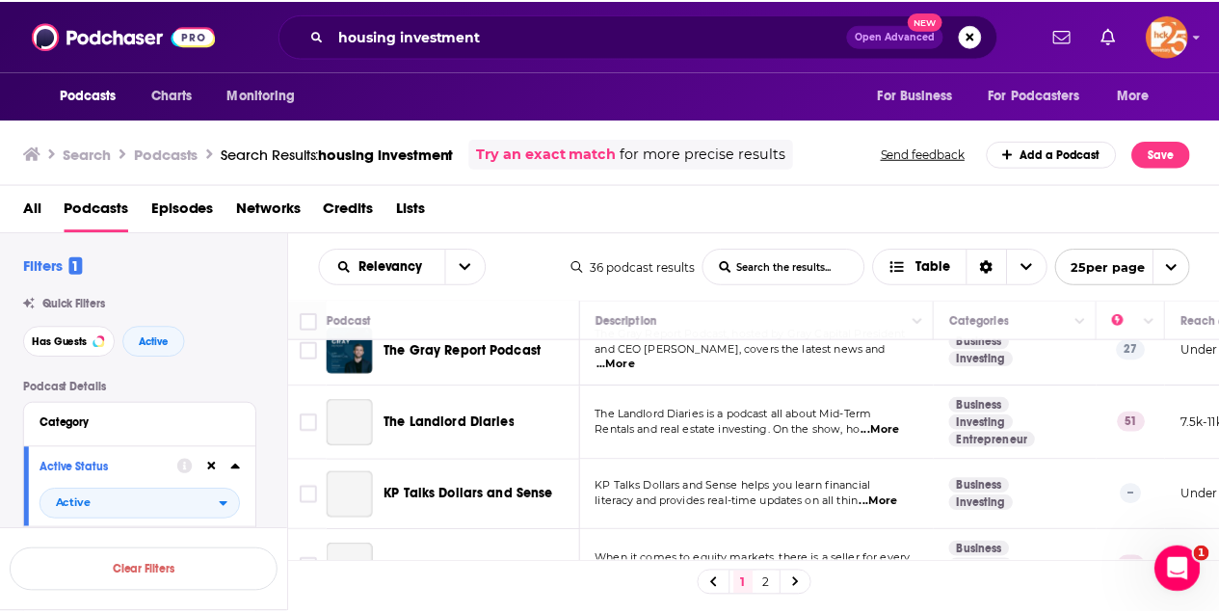
scroll to position [835, 0]
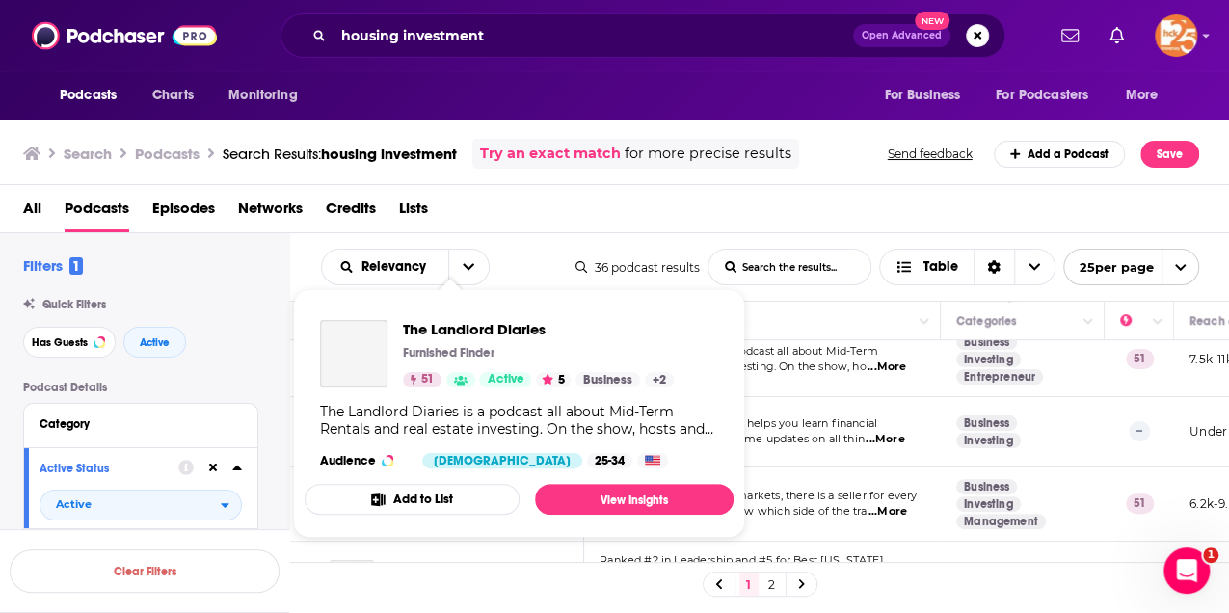
click at [407, 357] on p "Furnished Finder" at bounding box center [449, 352] width 92 height 15
click at [432, 327] on span "The Landlord Diaries" at bounding box center [538, 329] width 271 height 18
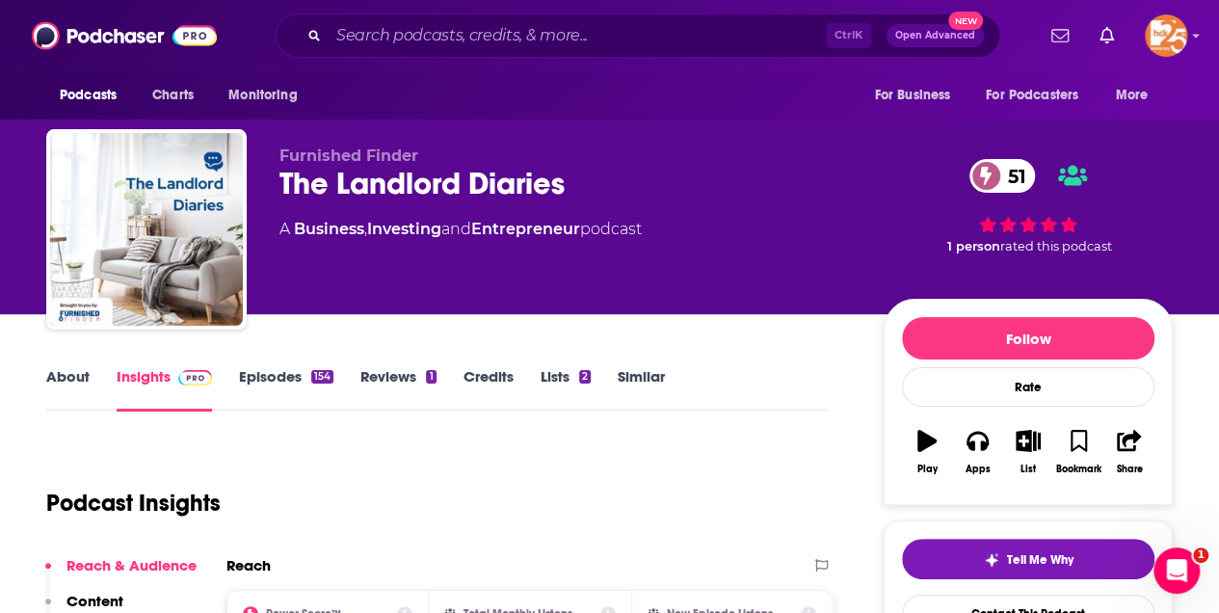
click at [71, 377] on link "About" at bounding box center [67, 389] width 43 height 44
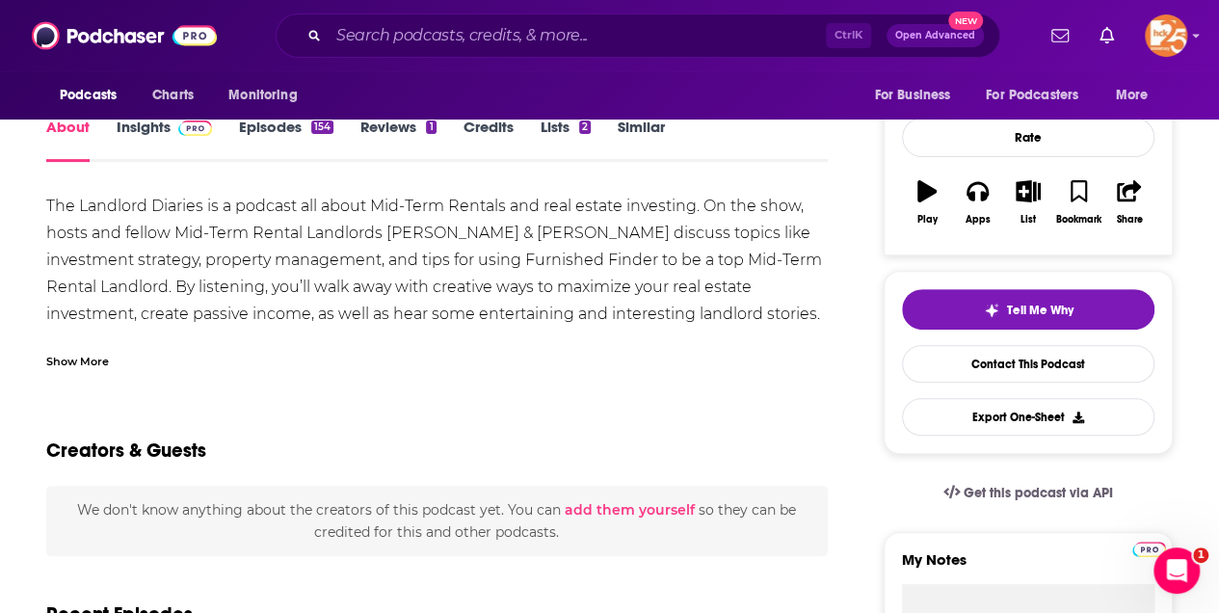
scroll to position [256, 0]
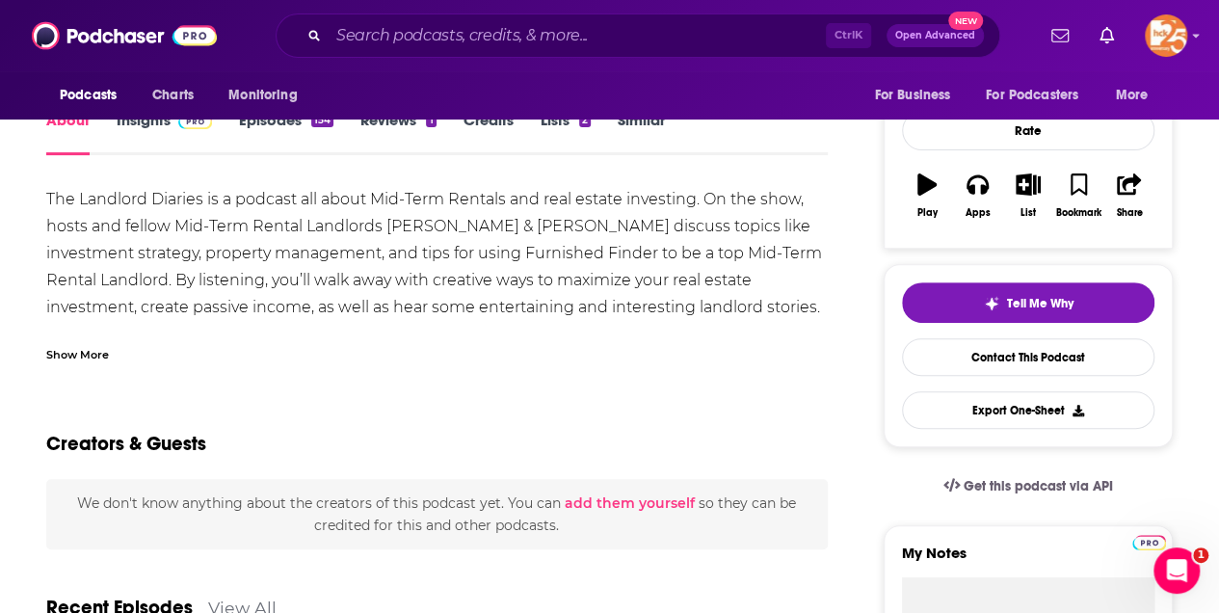
click at [77, 351] on div "Show More" at bounding box center [77, 353] width 63 height 18
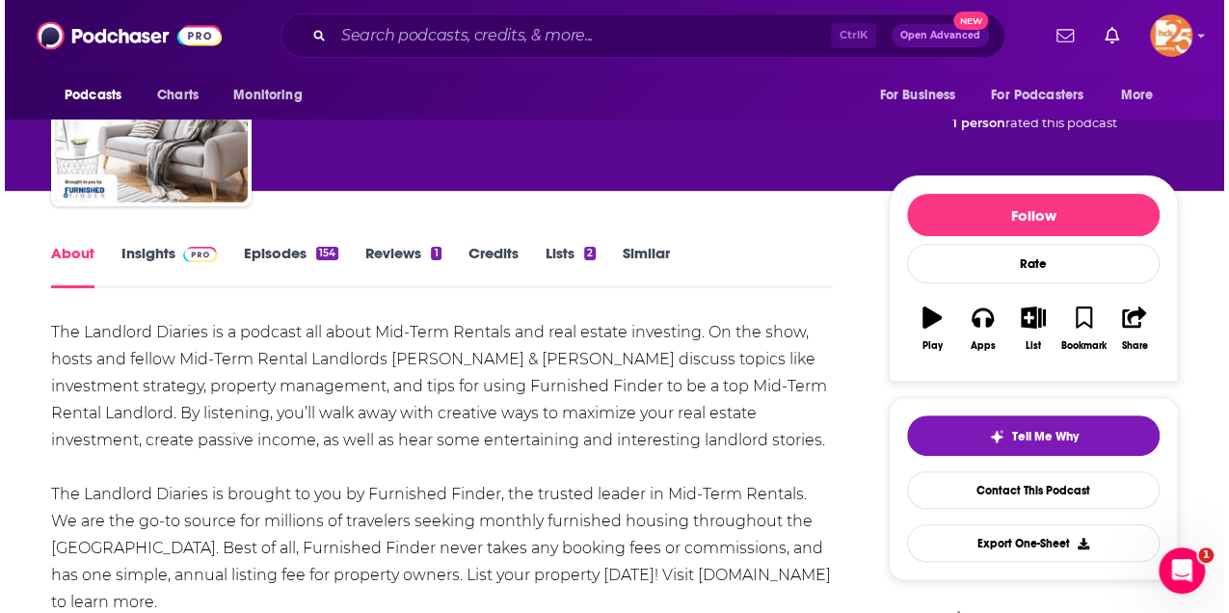
scroll to position [0, 0]
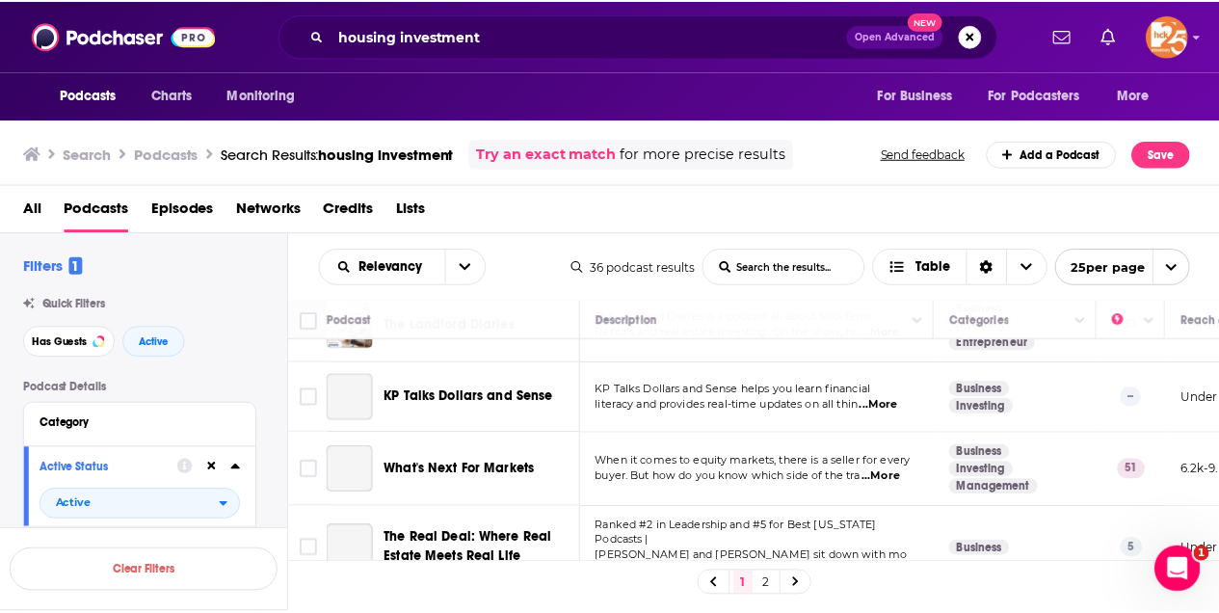
scroll to position [899, 0]
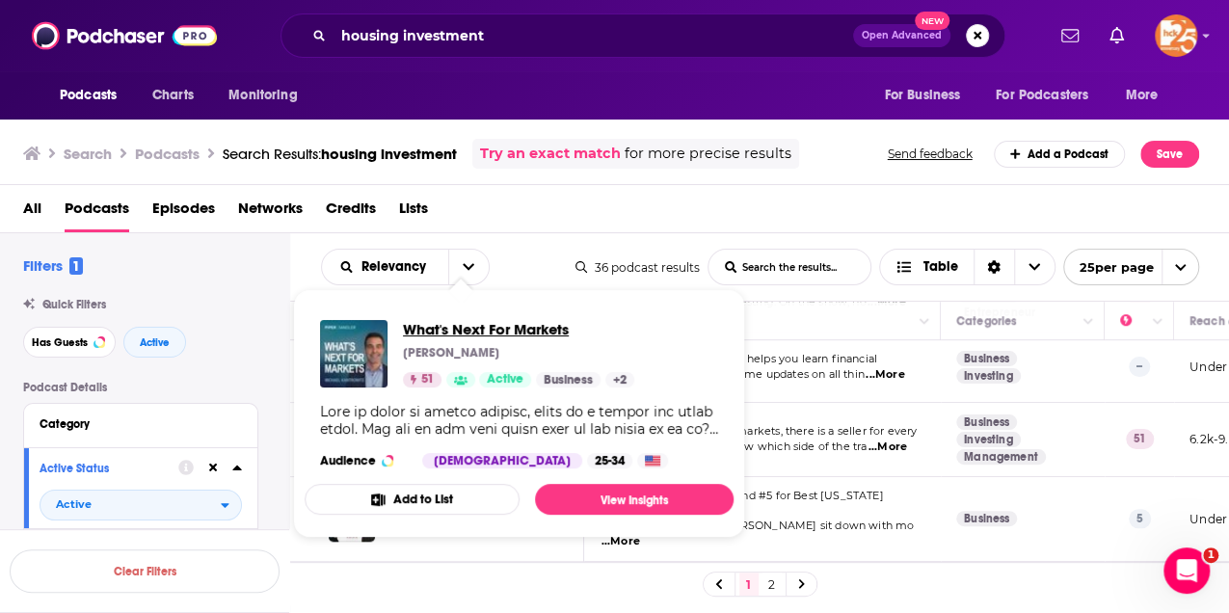
click at [461, 327] on span "What's Next For Markets" at bounding box center [518, 329] width 231 height 18
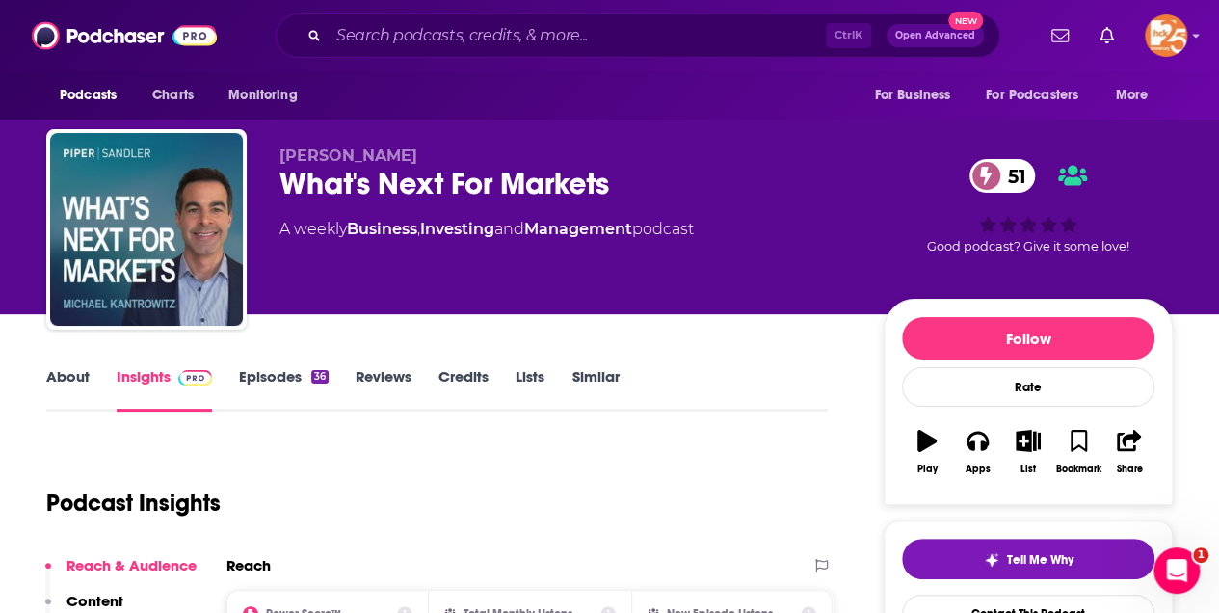
click at [66, 379] on link "About" at bounding box center [67, 389] width 43 height 44
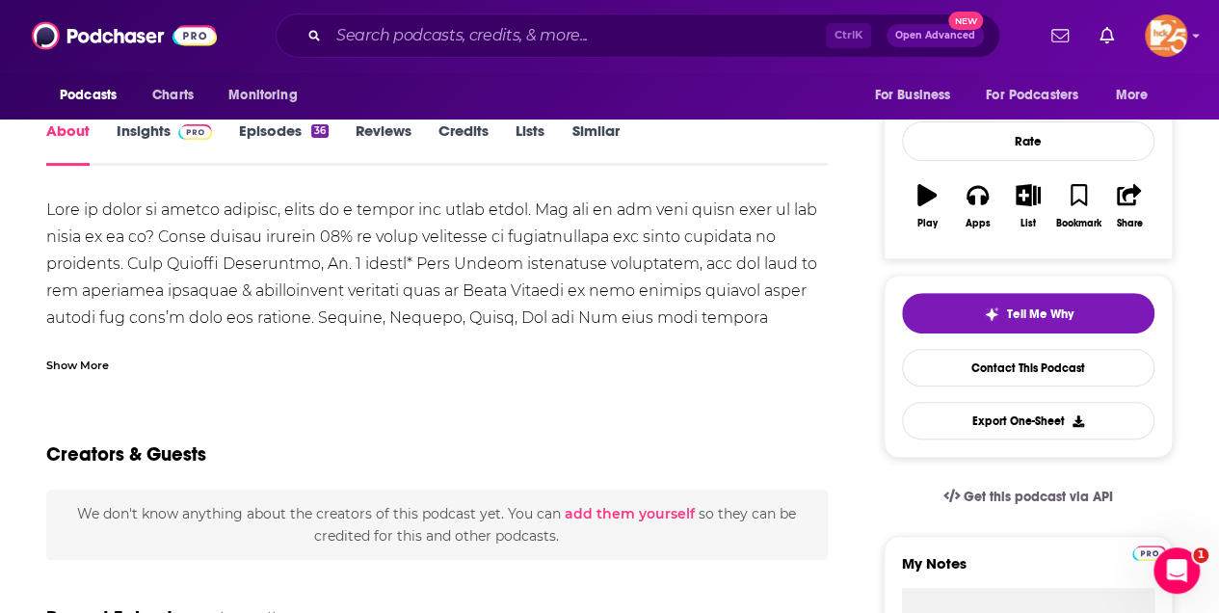
scroll to position [256, 0]
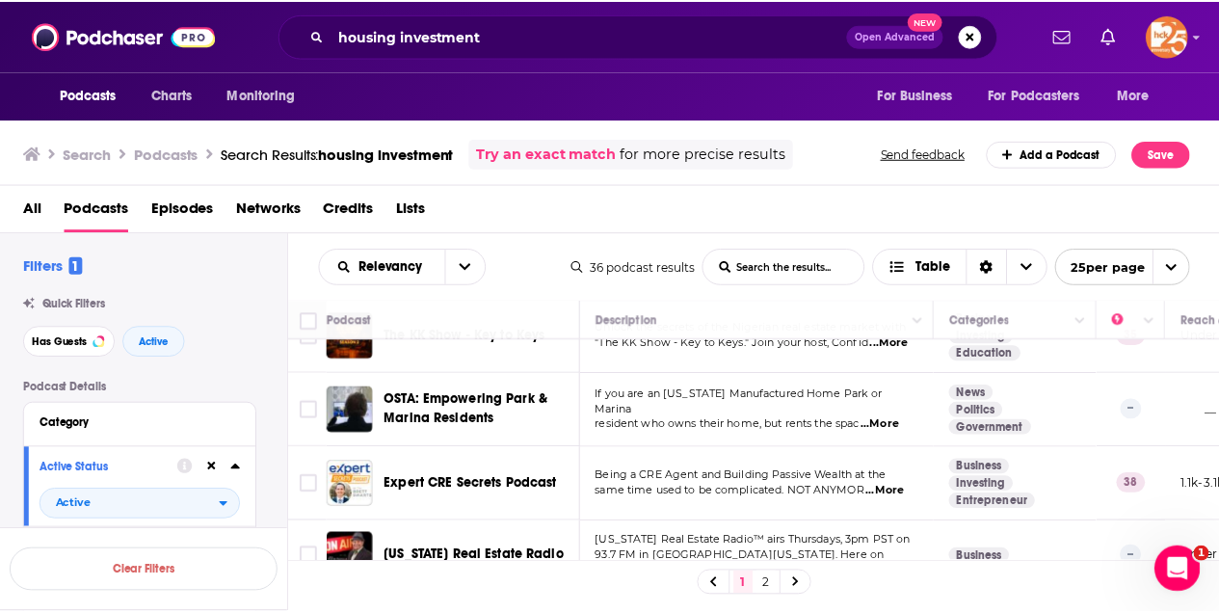
scroll to position [1614, 0]
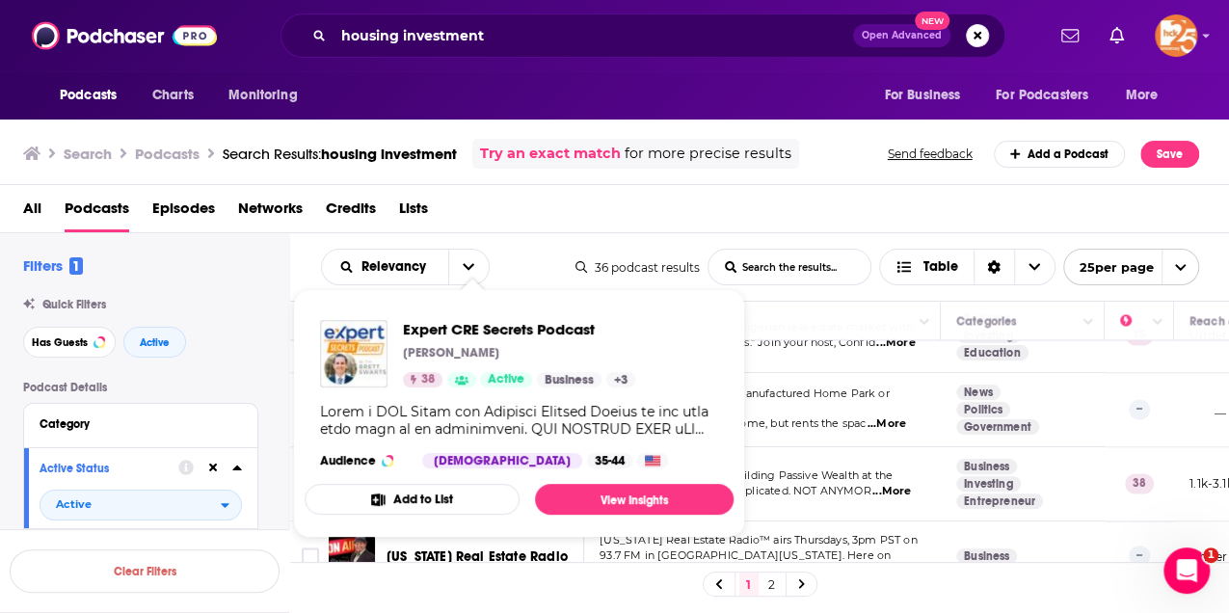
click at [476, 443] on div "Expert CRE Secrets Podcast [PERSON_NAME] 38 Active Business + 3 Audience [DEMOG…" at bounding box center [519, 394] width 429 height 179
click at [478, 327] on span "Expert CRE Secrets Podcast" at bounding box center [519, 329] width 232 height 18
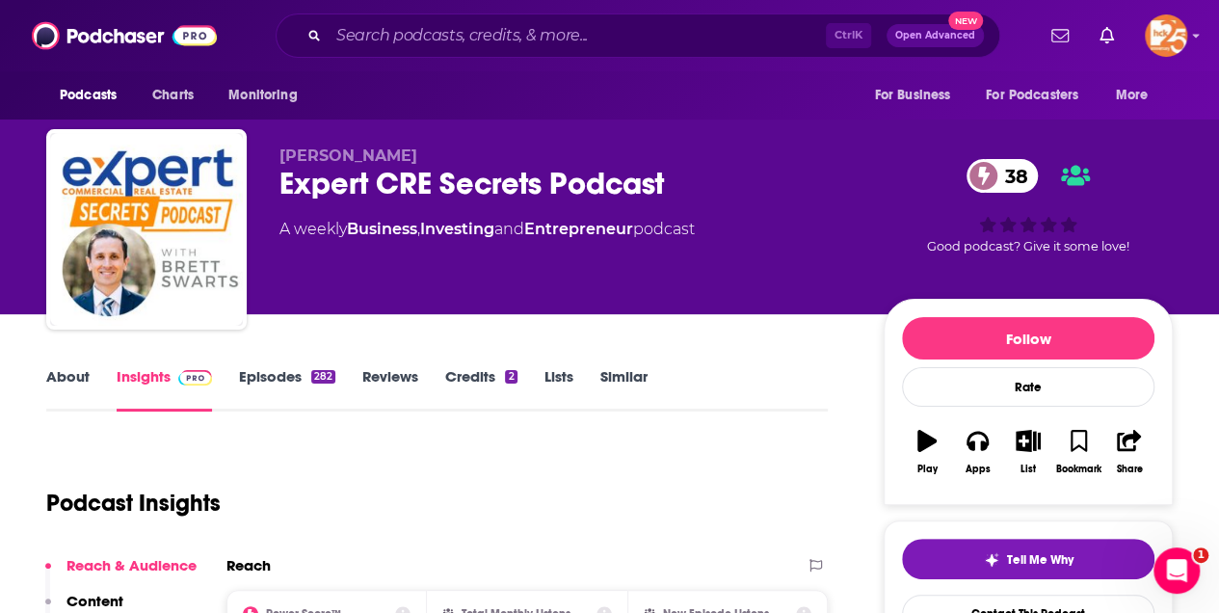
click at [62, 377] on link "About" at bounding box center [67, 389] width 43 height 44
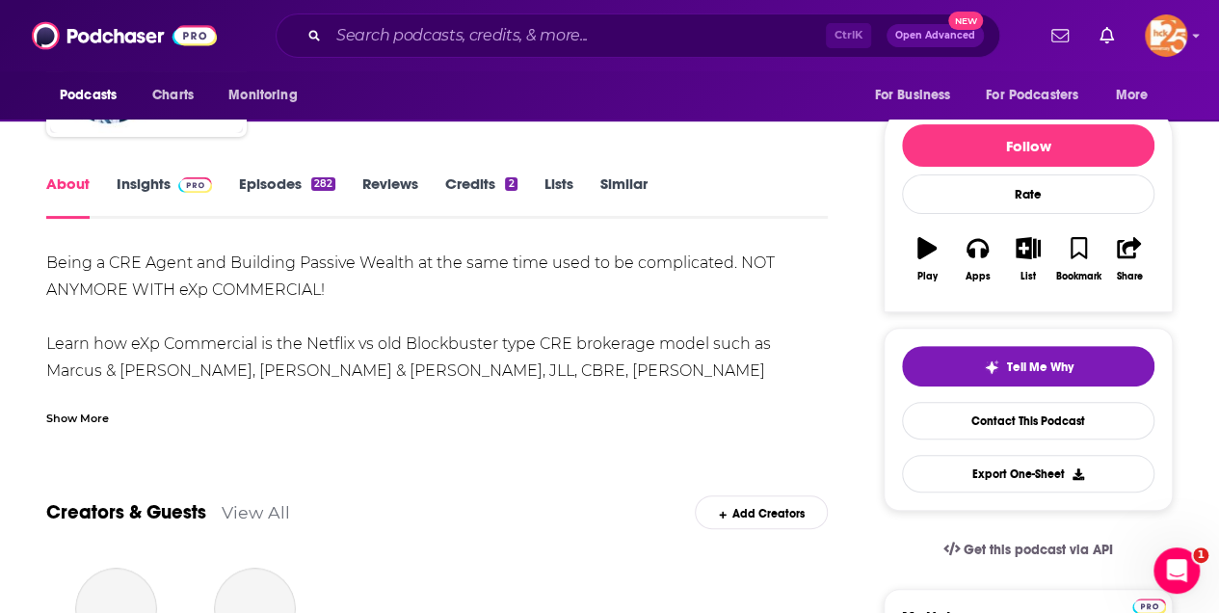
scroll to position [321, 0]
